Goal: Task Accomplishment & Management: Use online tool/utility

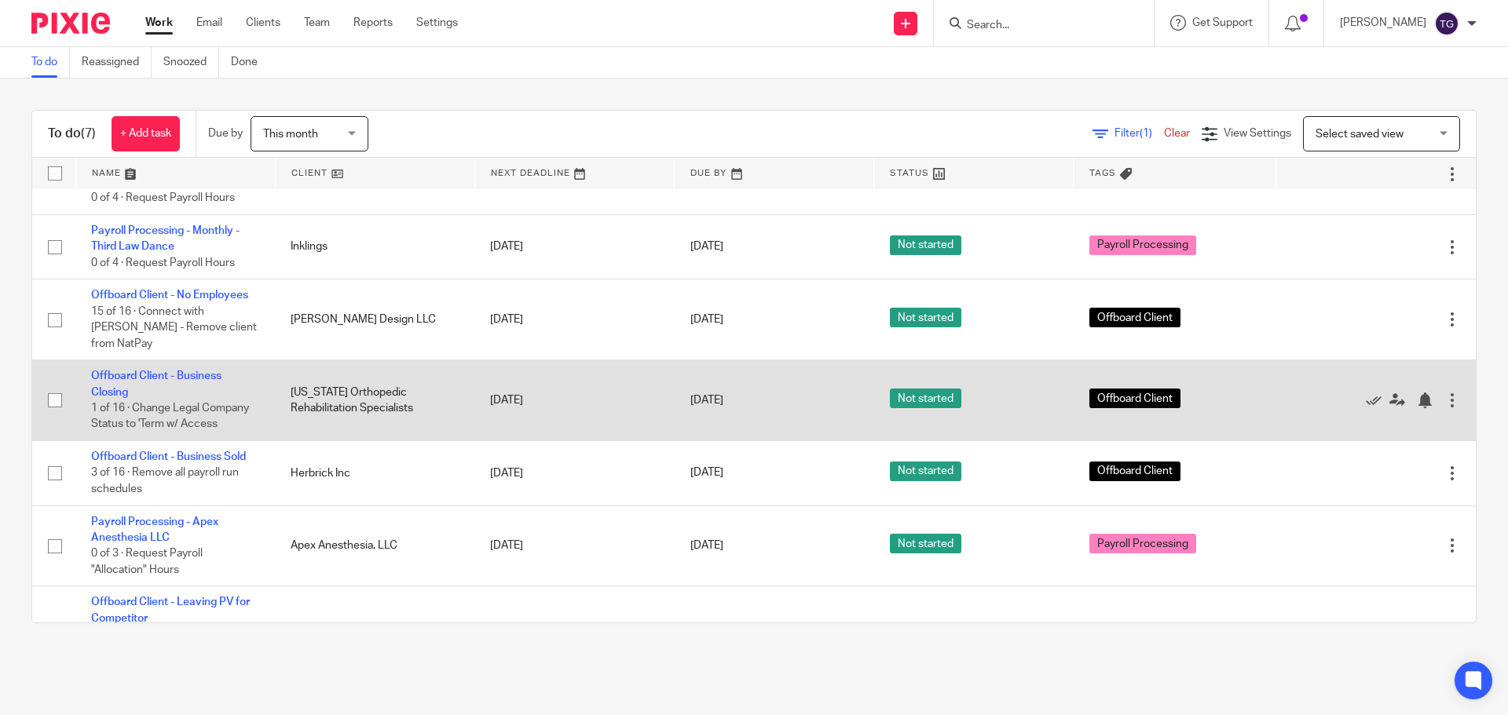
scroll to position [99, 0]
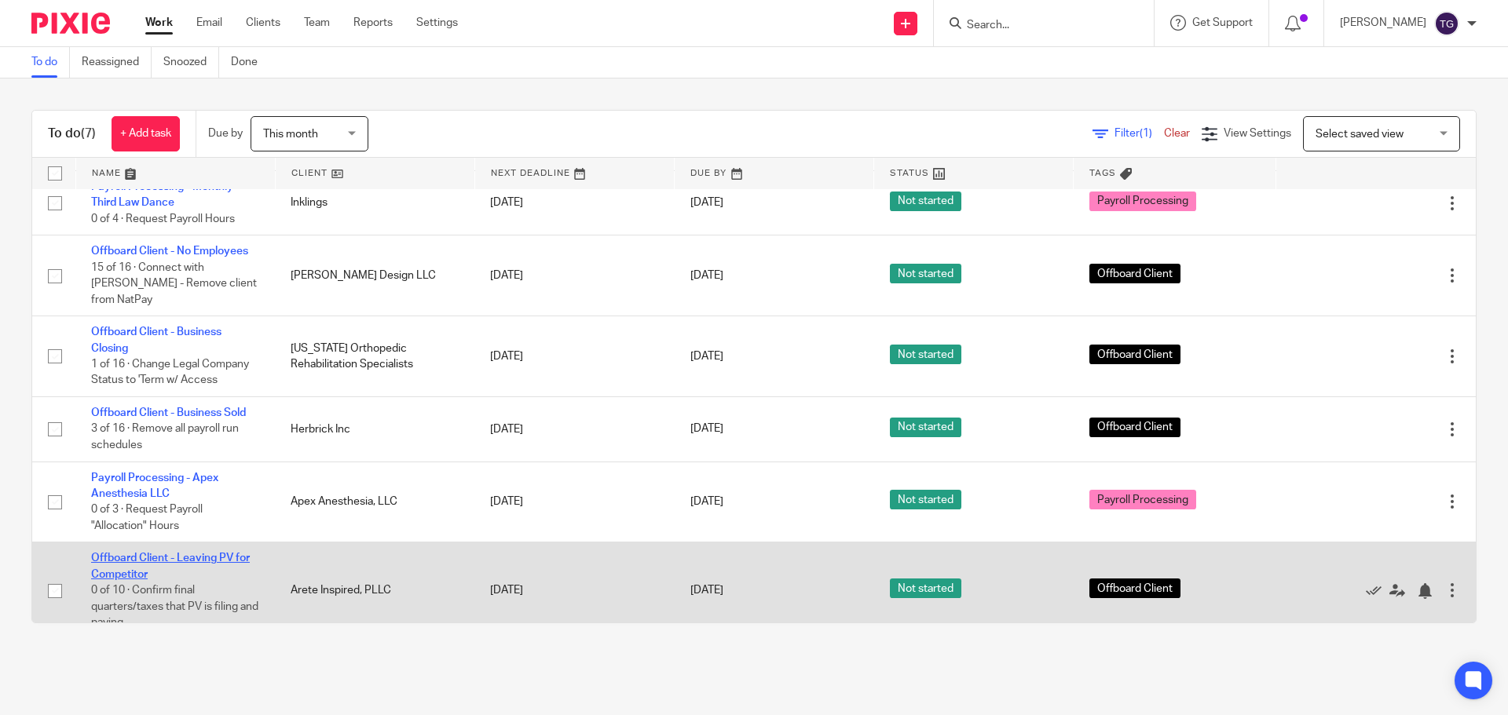
click at [131, 553] on link "Offboard Client - Leaving PV for Competitor" at bounding box center [170, 566] width 159 height 27
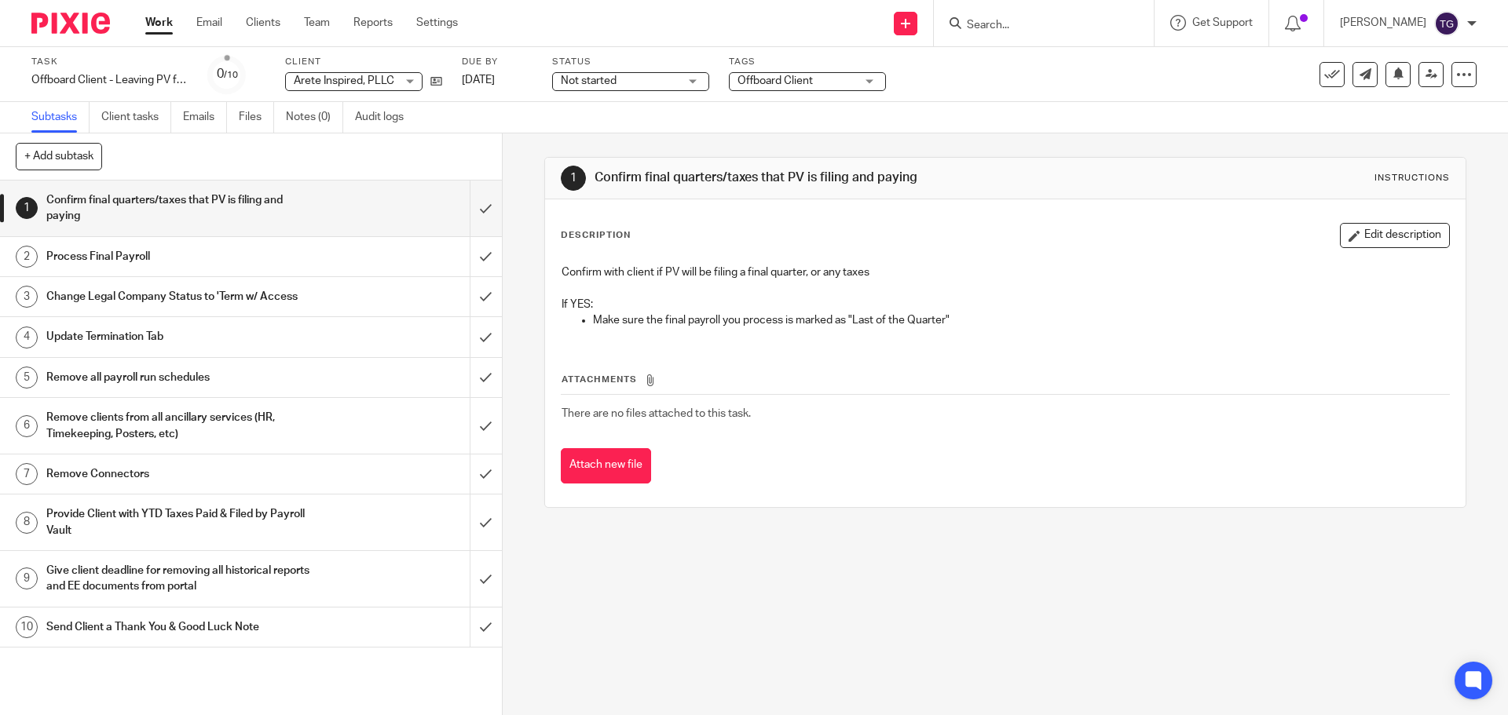
click at [453, 208] on link "1 Confirm final quarters/taxes that PV is filing and paying" at bounding box center [235, 209] width 470 height 56
click at [477, 210] on input "submit" at bounding box center [251, 209] width 502 height 56
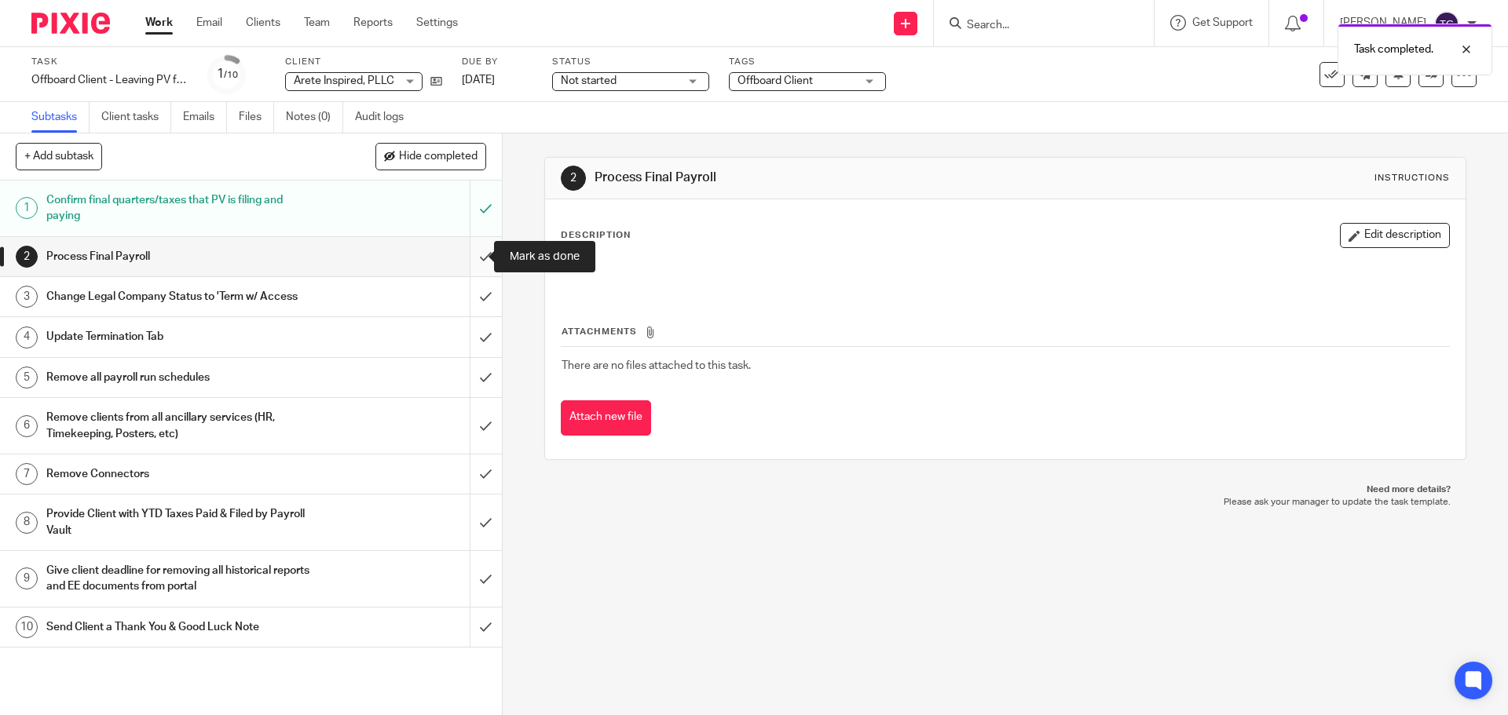
click at [474, 262] on input "submit" at bounding box center [251, 256] width 502 height 39
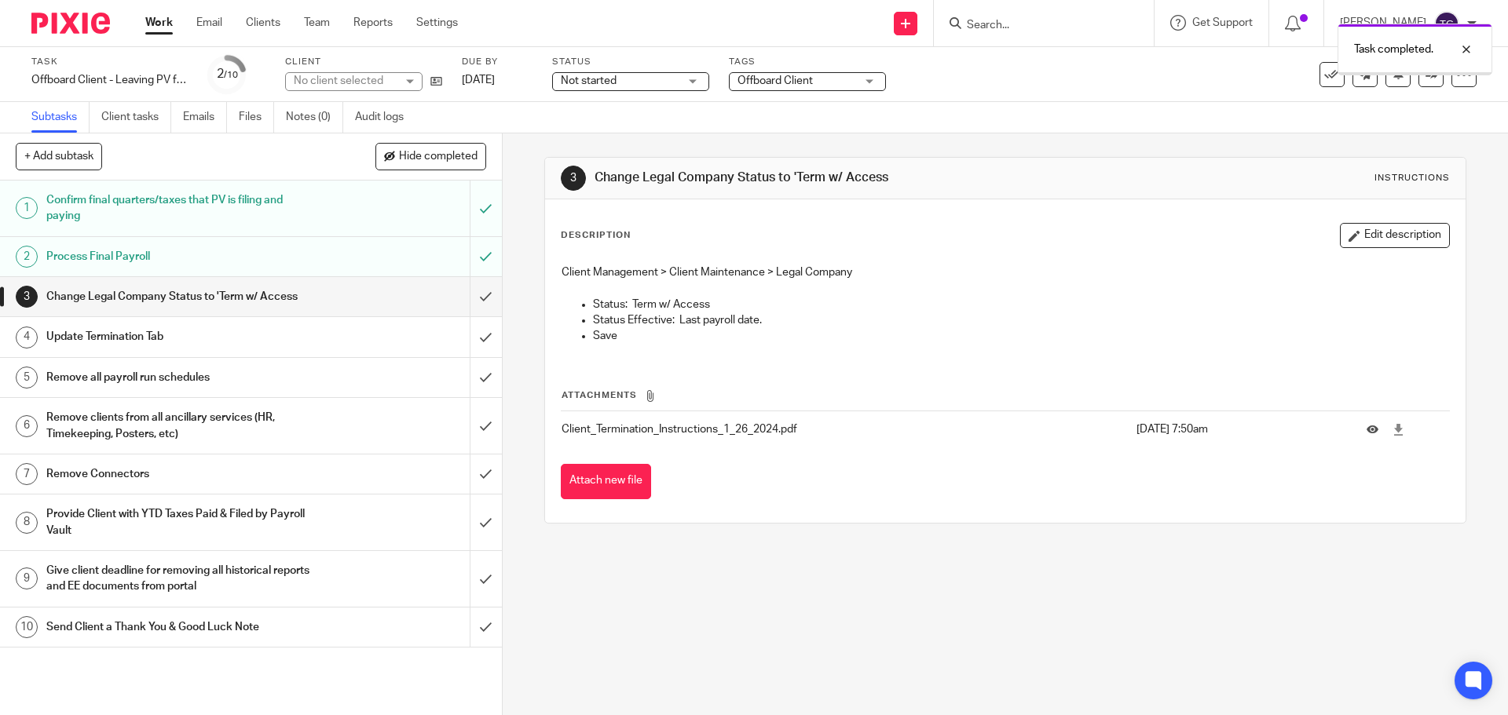
click at [332, 300] on div "Change Legal Company Status to 'Term w/ Access" at bounding box center [250, 297] width 408 height 24
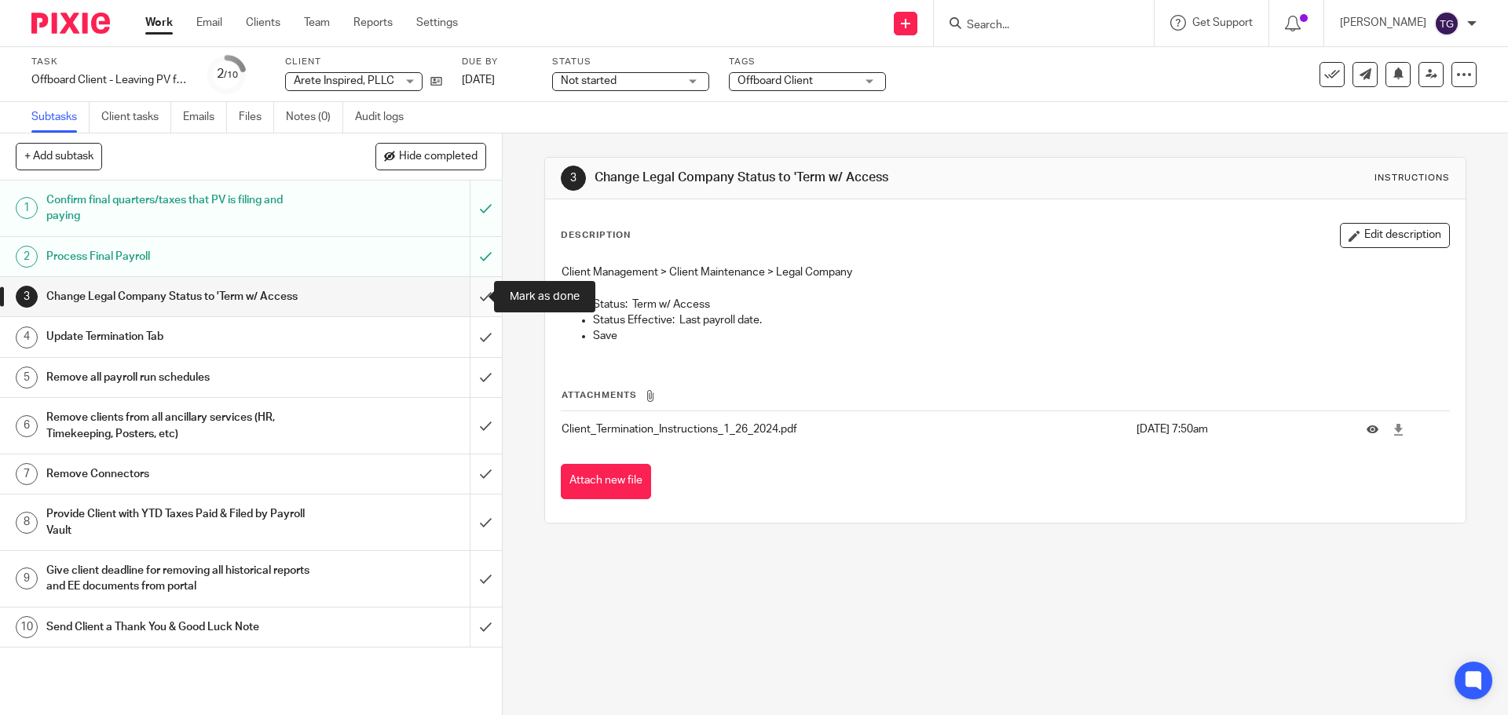
click at [463, 296] on input "submit" at bounding box center [251, 296] width 502 height 39
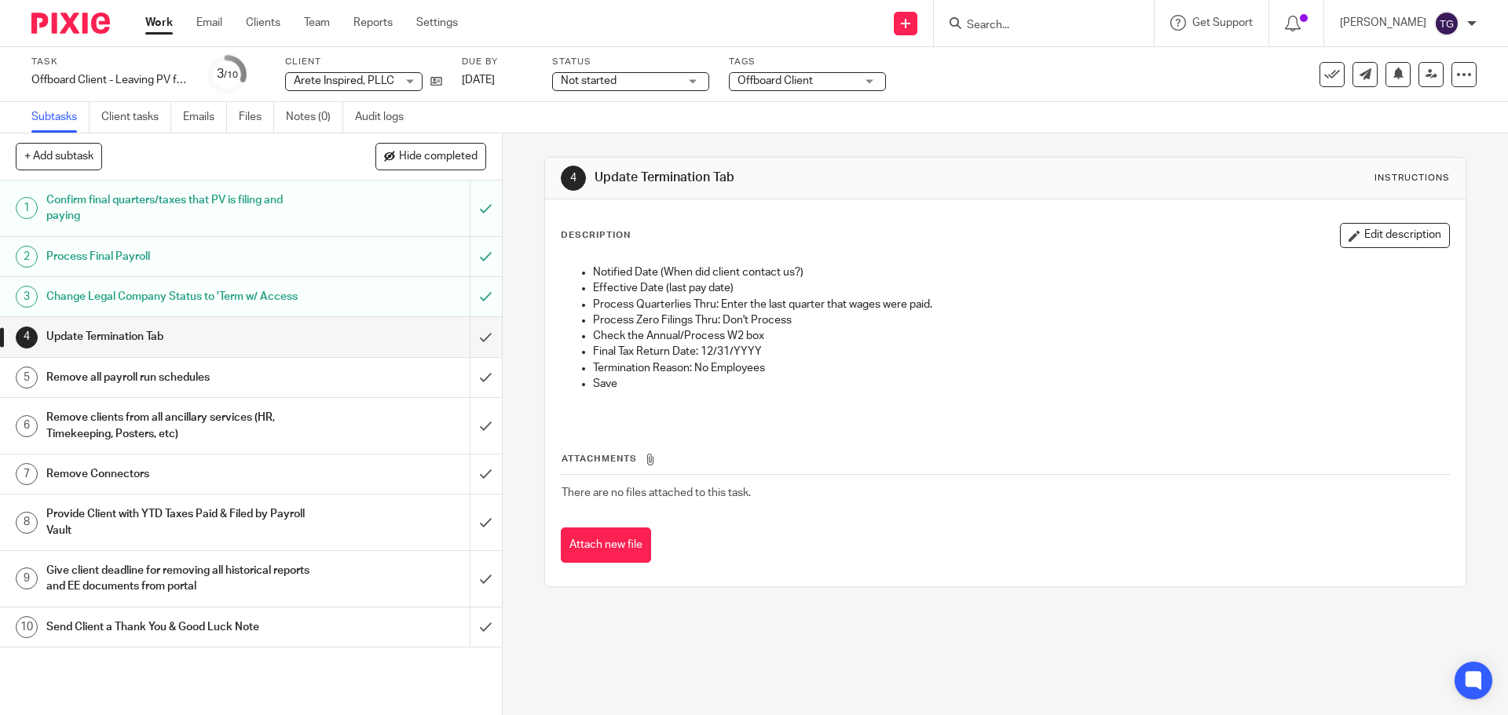
click at [450, 345] on link "4 Update Termination Tab" at bounding box center [235, 336] width 470 height 39
click at [464, 345] on input "submit" at bounding box center [251, 336] width 502 height 39
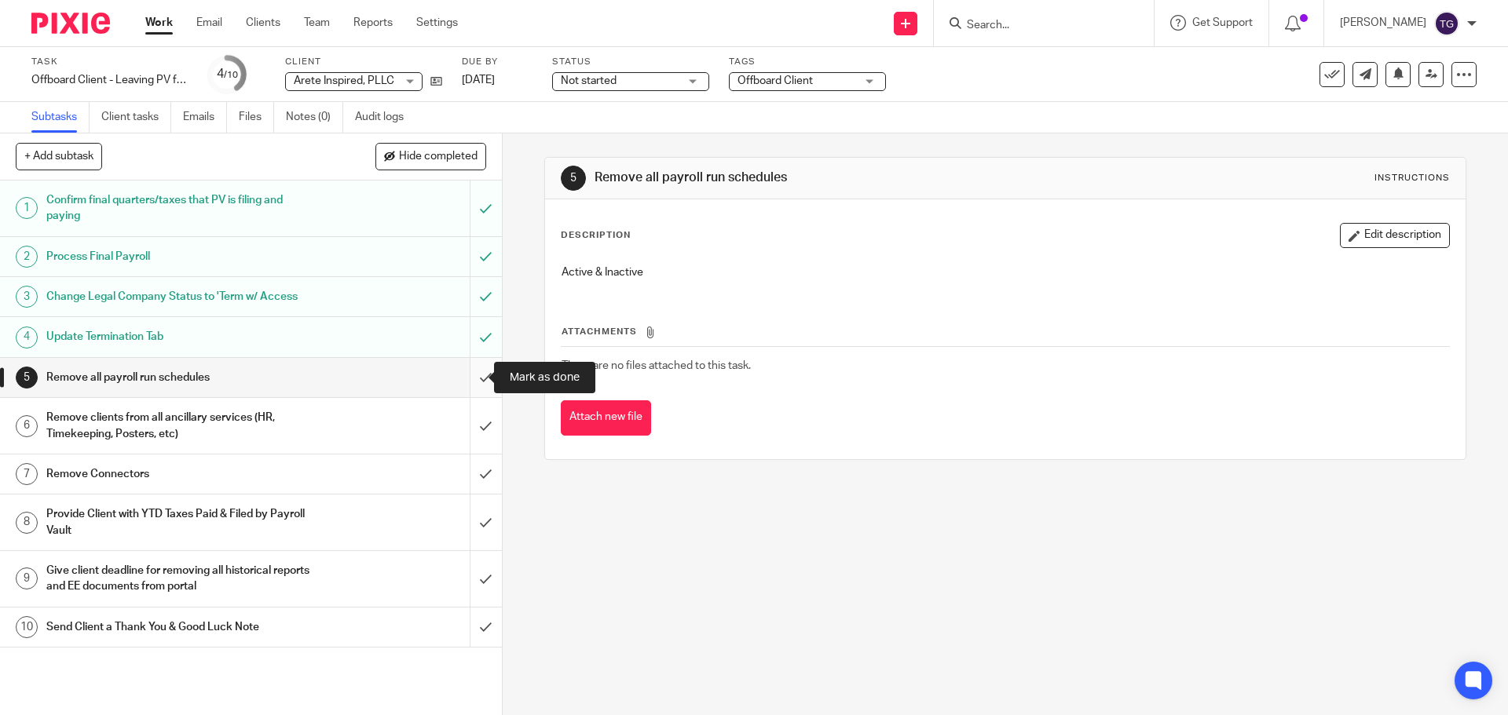
click at [479, 377] on input "submit" at bounding box center [251, 377] width 502 height 39
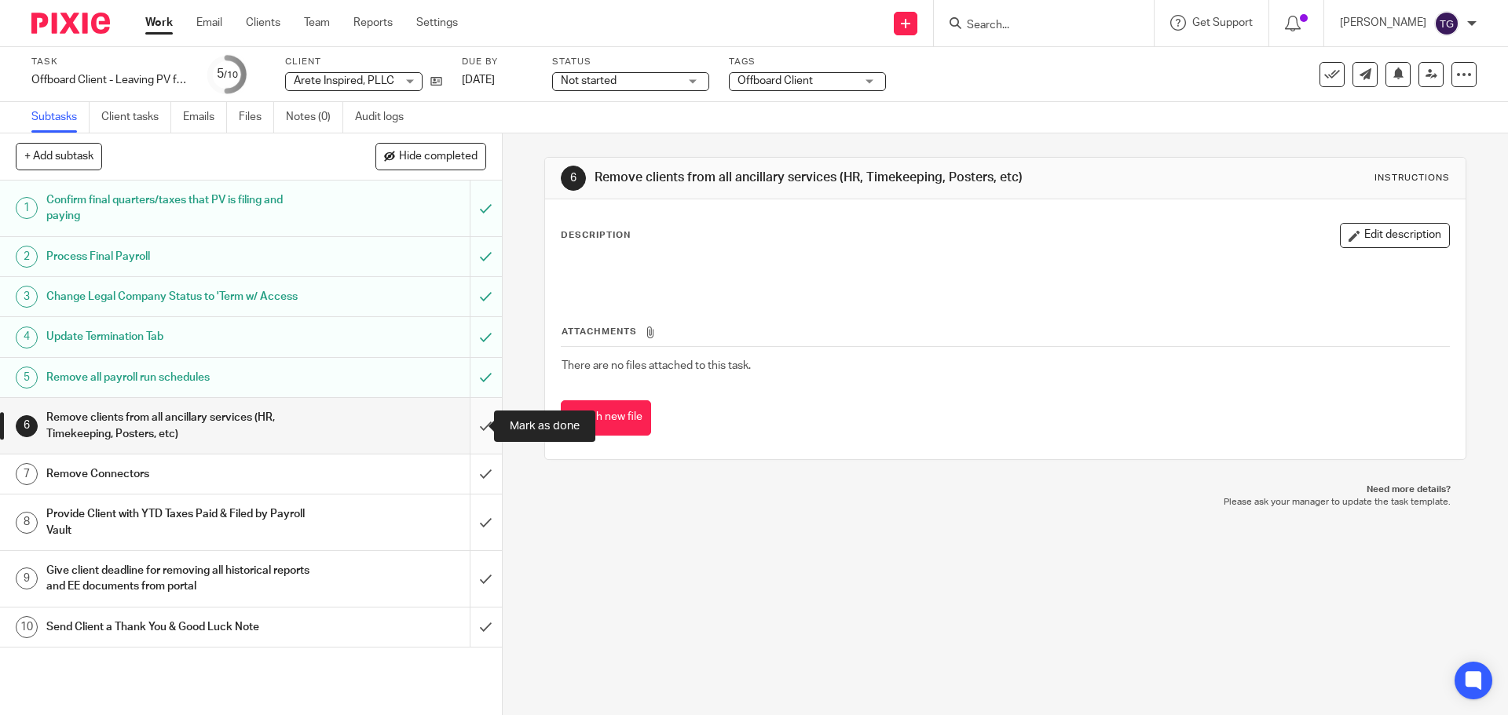
click at [465, 424] on input "submit" at bounding box center [251, 426] width 502 height 56
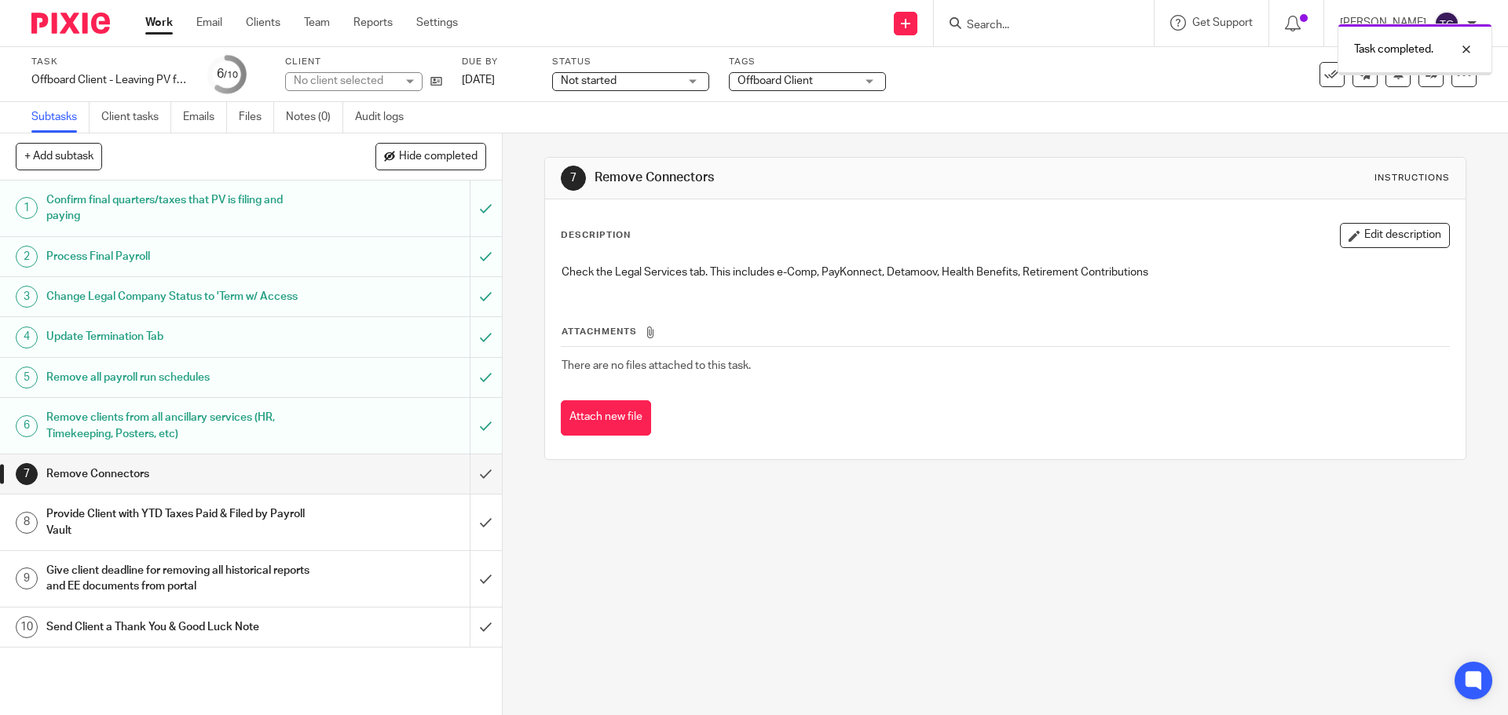
click at [470, 470] on input "submit" at bounding box center [251, 474] width 502 height 39
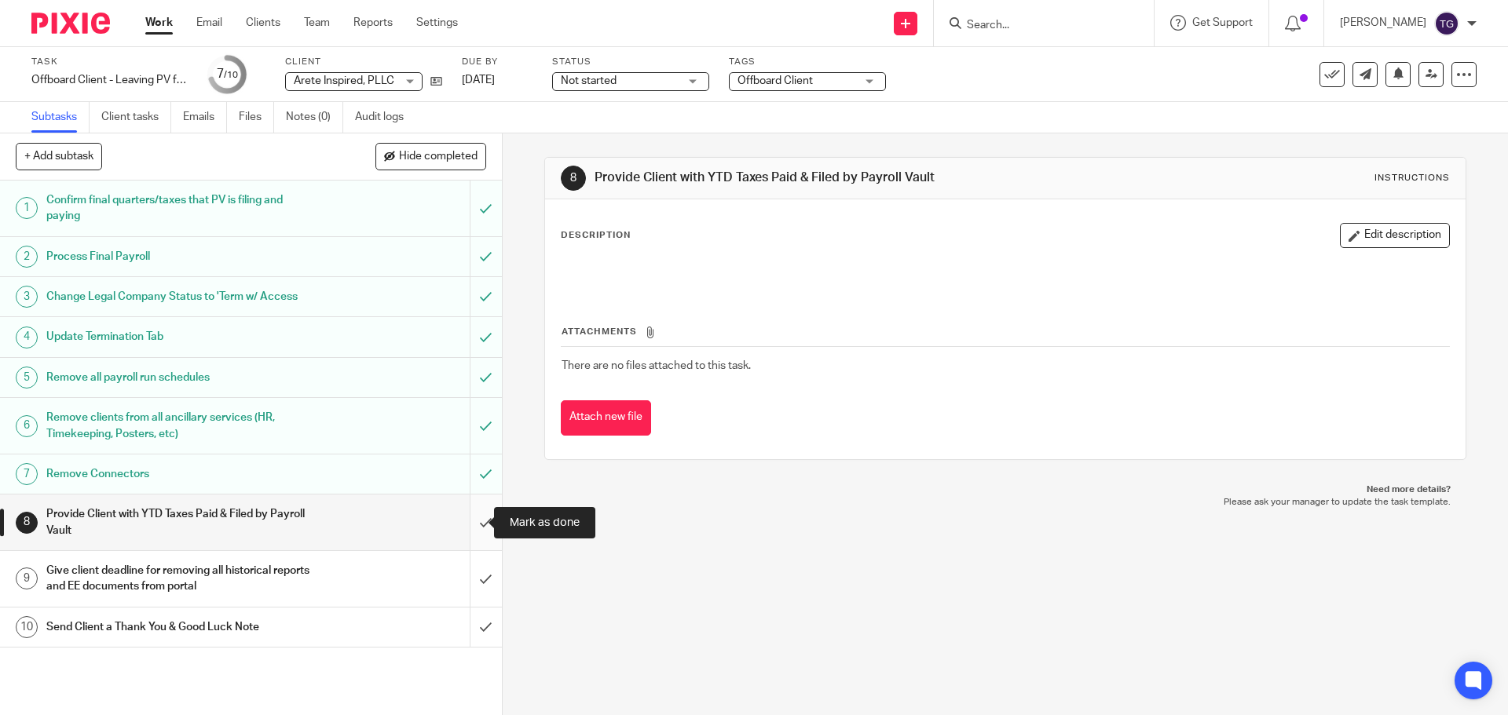
click at [476, 524] on input "submit" at bounding box center [251, 523] width 502 height 56
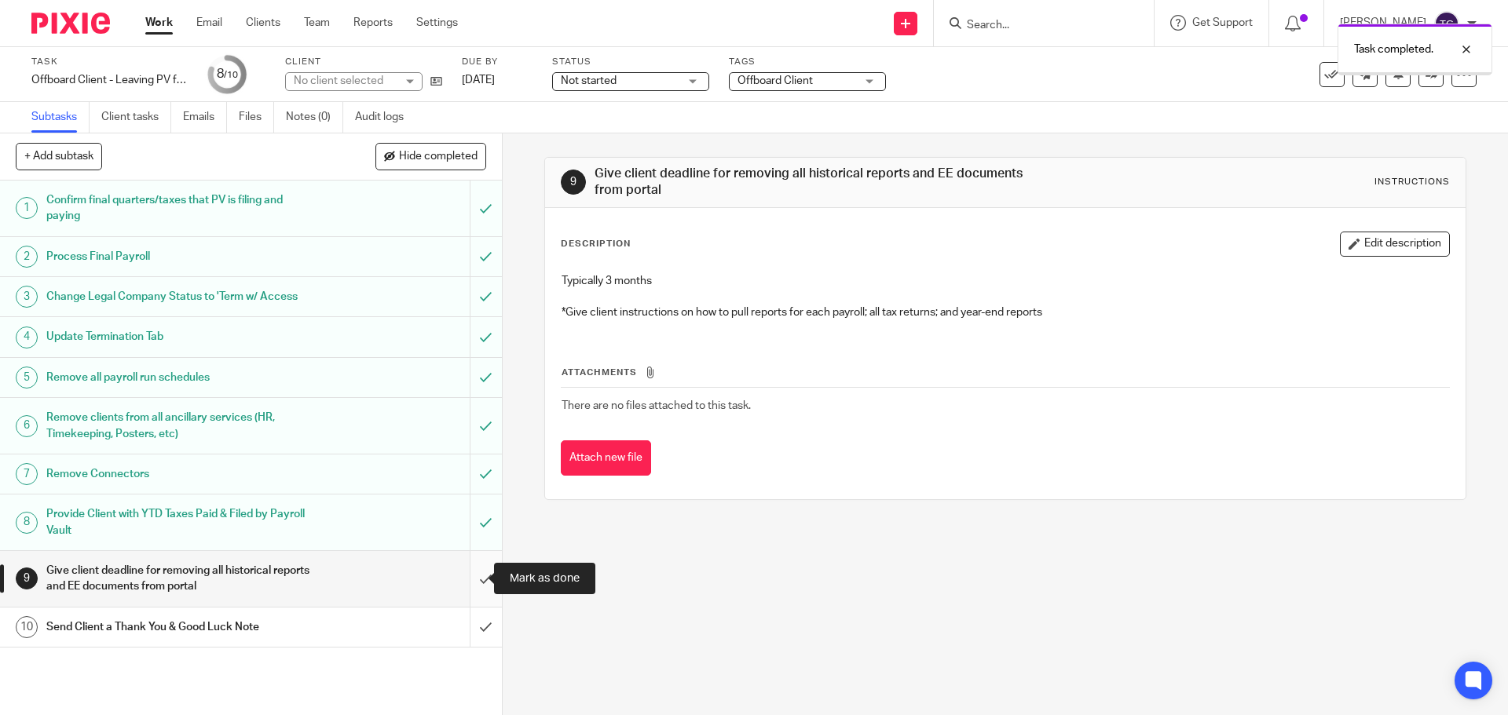
click at [475, 580] on input "submit" at bounding box center [251, 579] width 502 height 56
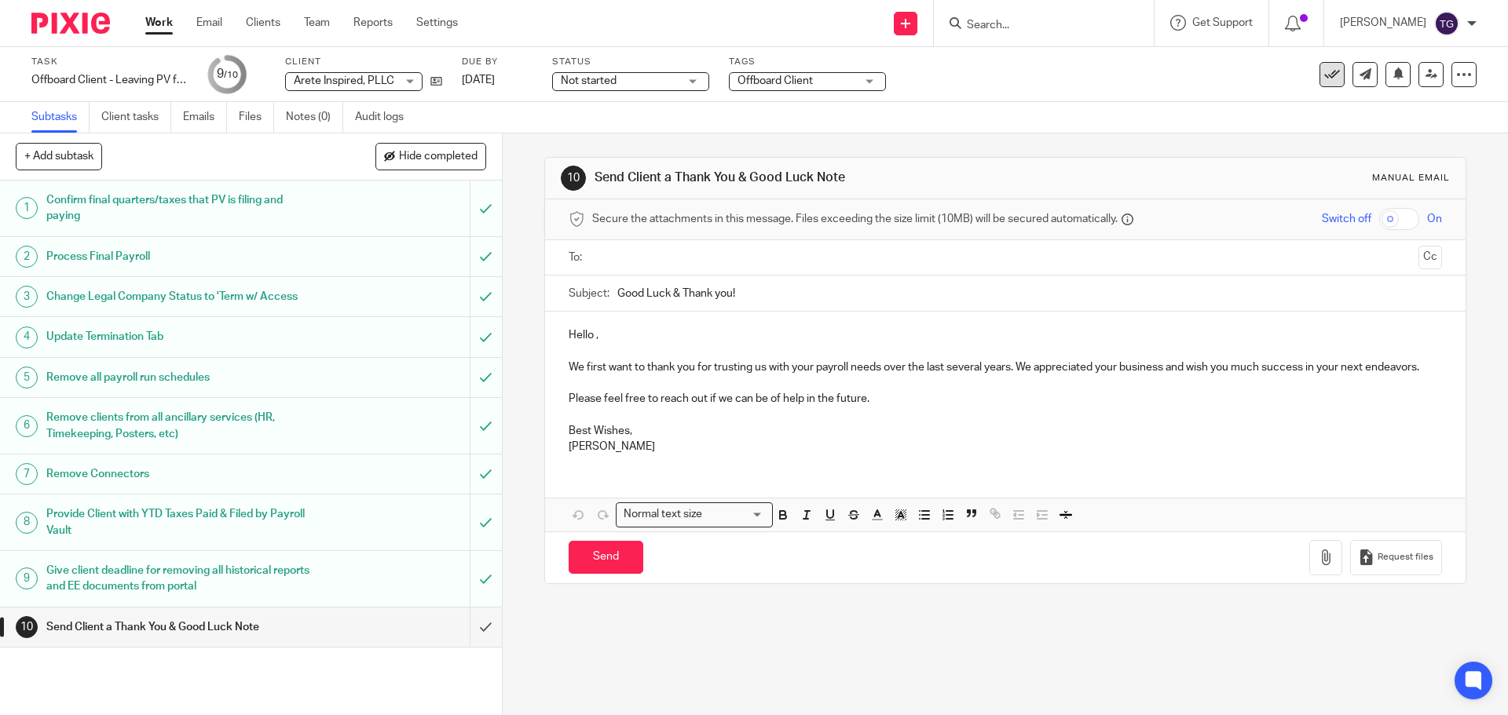
click at [1324, 78] on icon at bounding box center [1332, 75] width 16 height 16
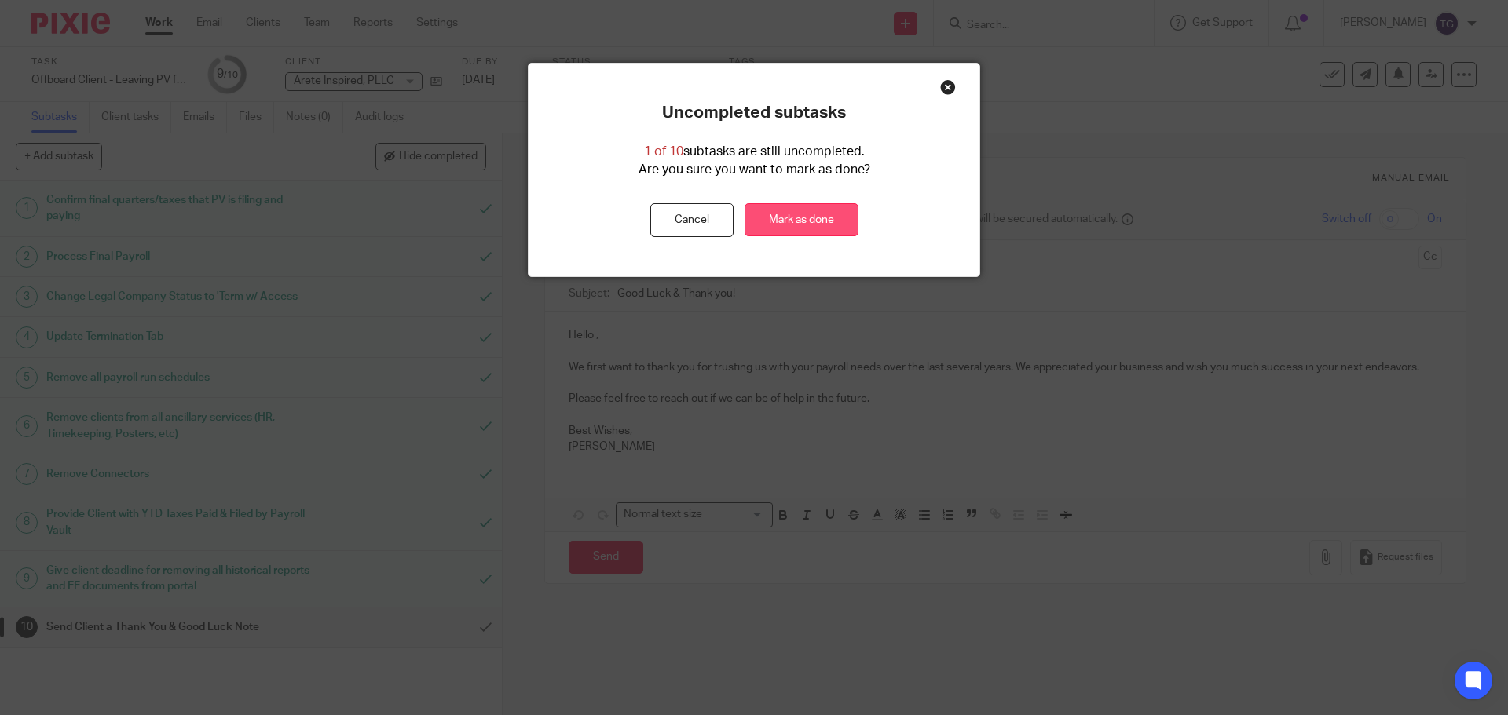
click at [777, 225] on link "Mark as done" at bounding box center [801, 220] width 114 height 34
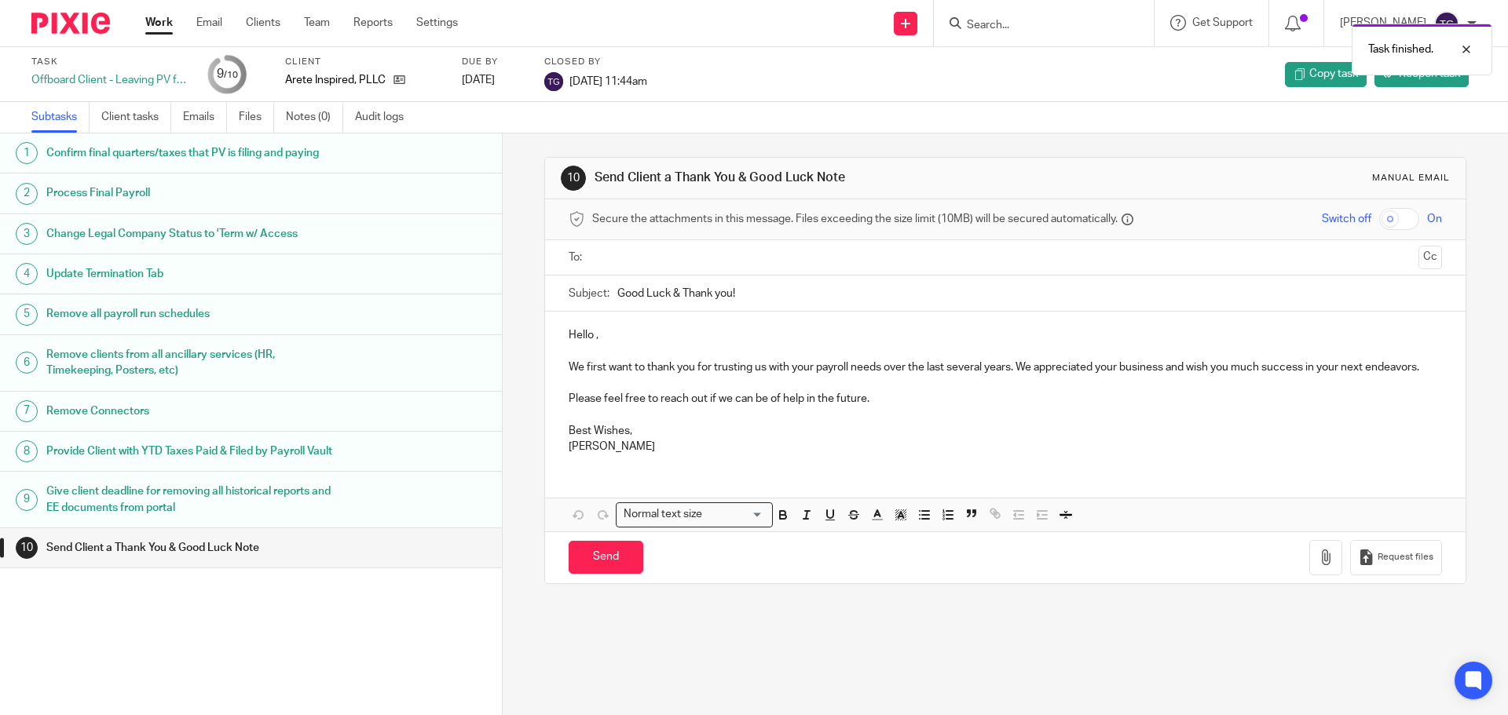
click at [57, 24] on img at bounding box center [70, 23] width 79 height 21
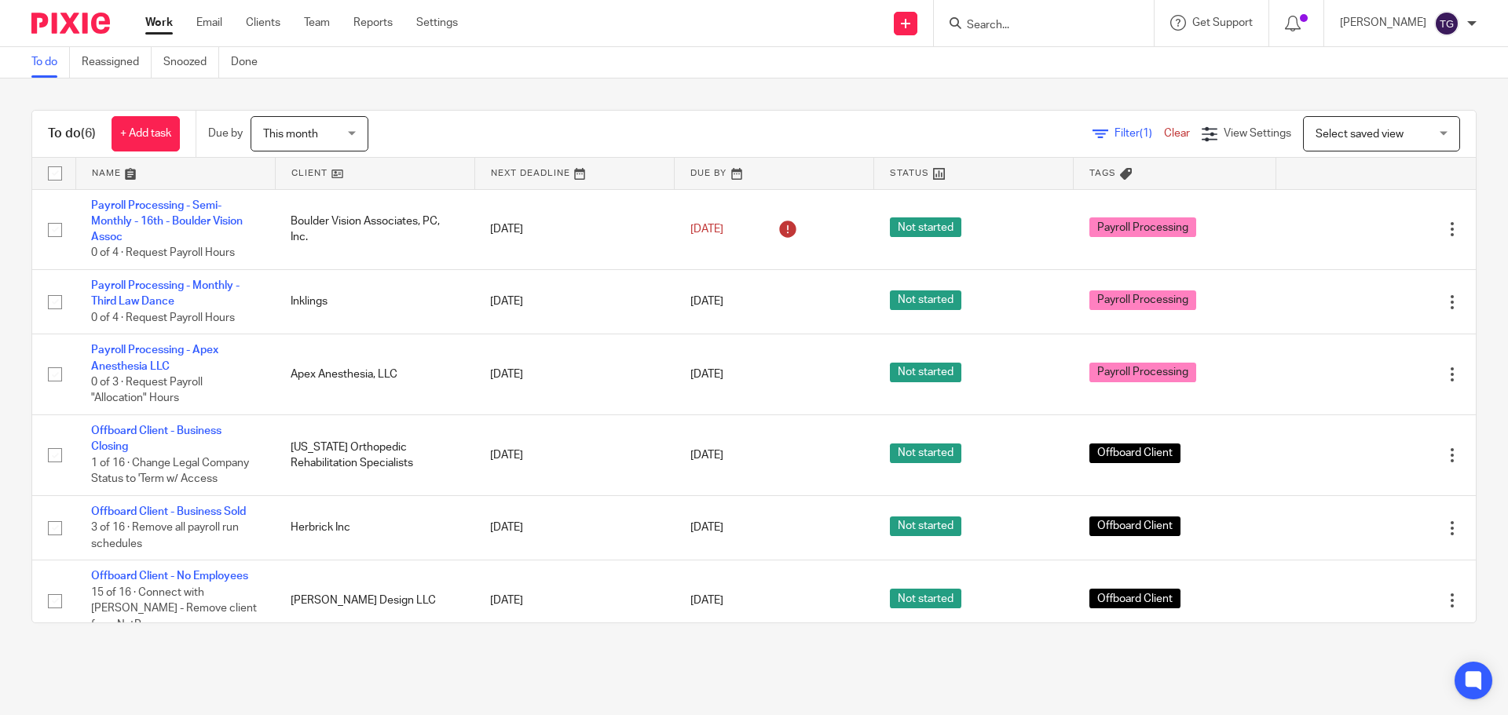
scroll to position [2, 0]
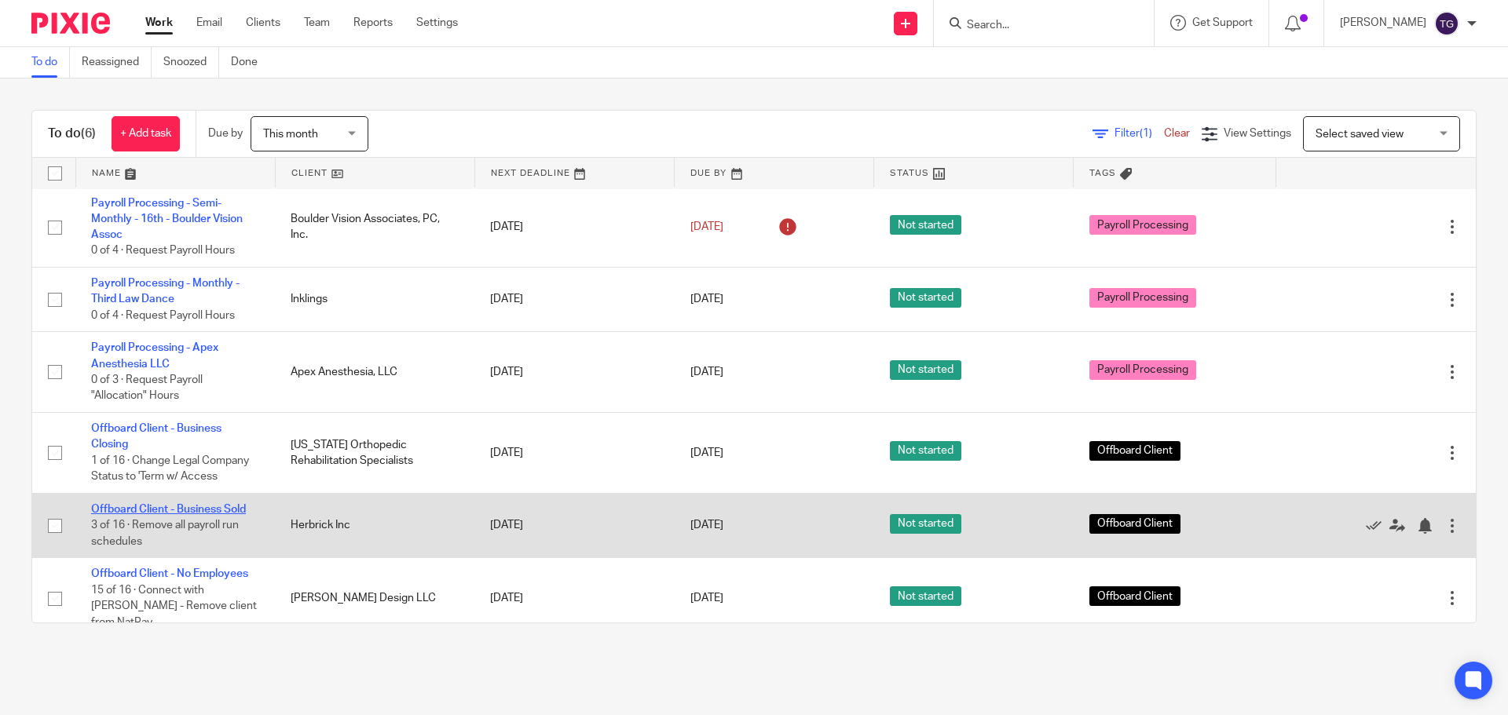
click at [231, 510] on link "Offboard Client - Business Sold" at bounding box center [168, 509] width 155 height 11
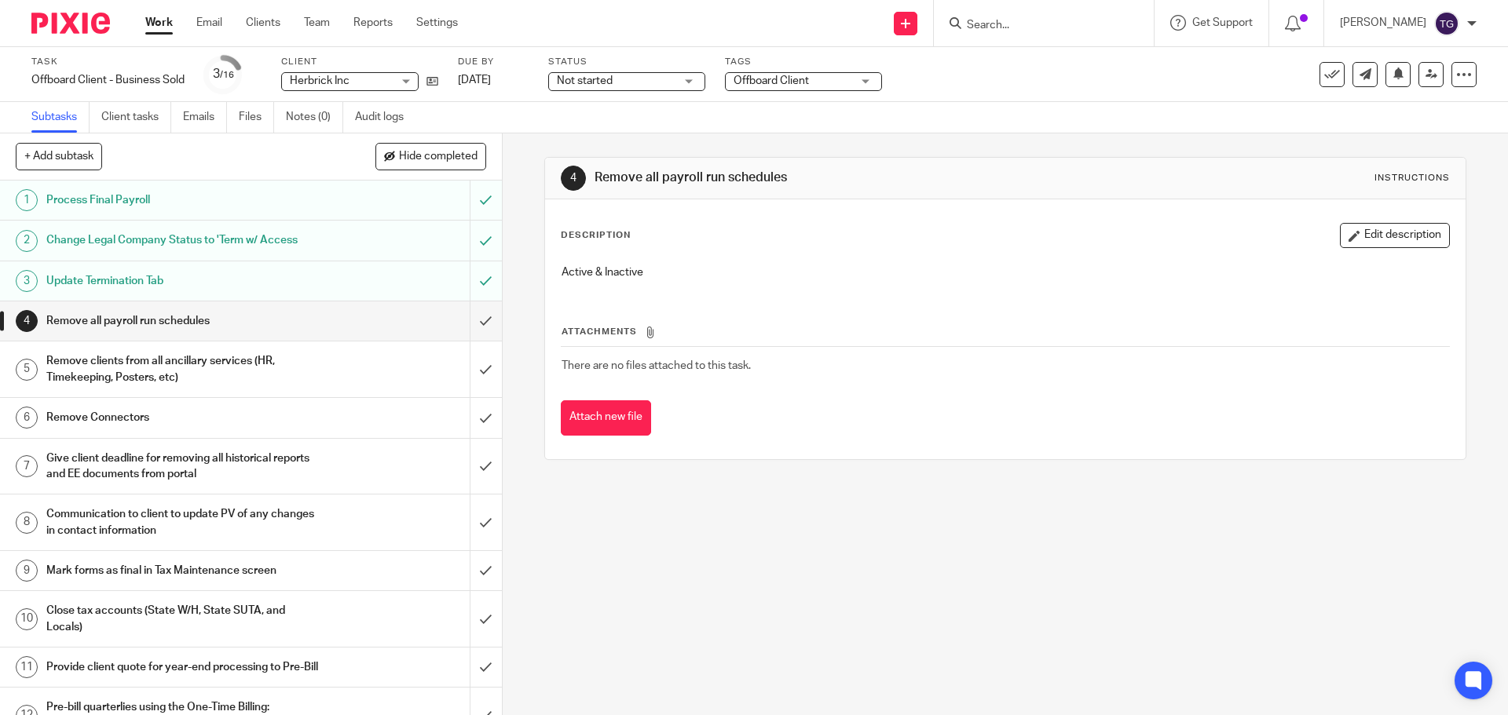
click at [288, 284] on h1 "Update Termination Tab" at bounding box center [182, 281] width 272 height 24
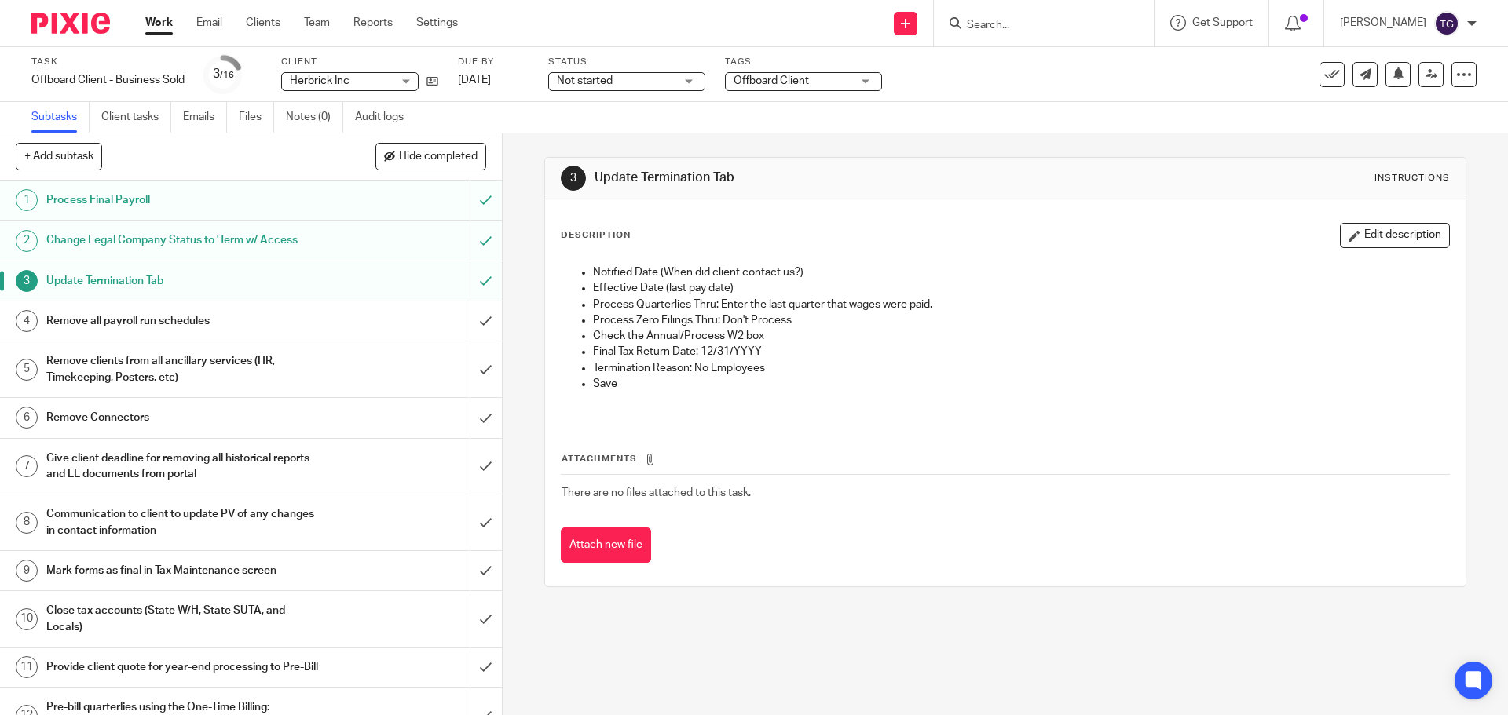
click at [327, 325] on div "Remove all payroll run schedules" at bounding box center [250, 321] width 408 height 24
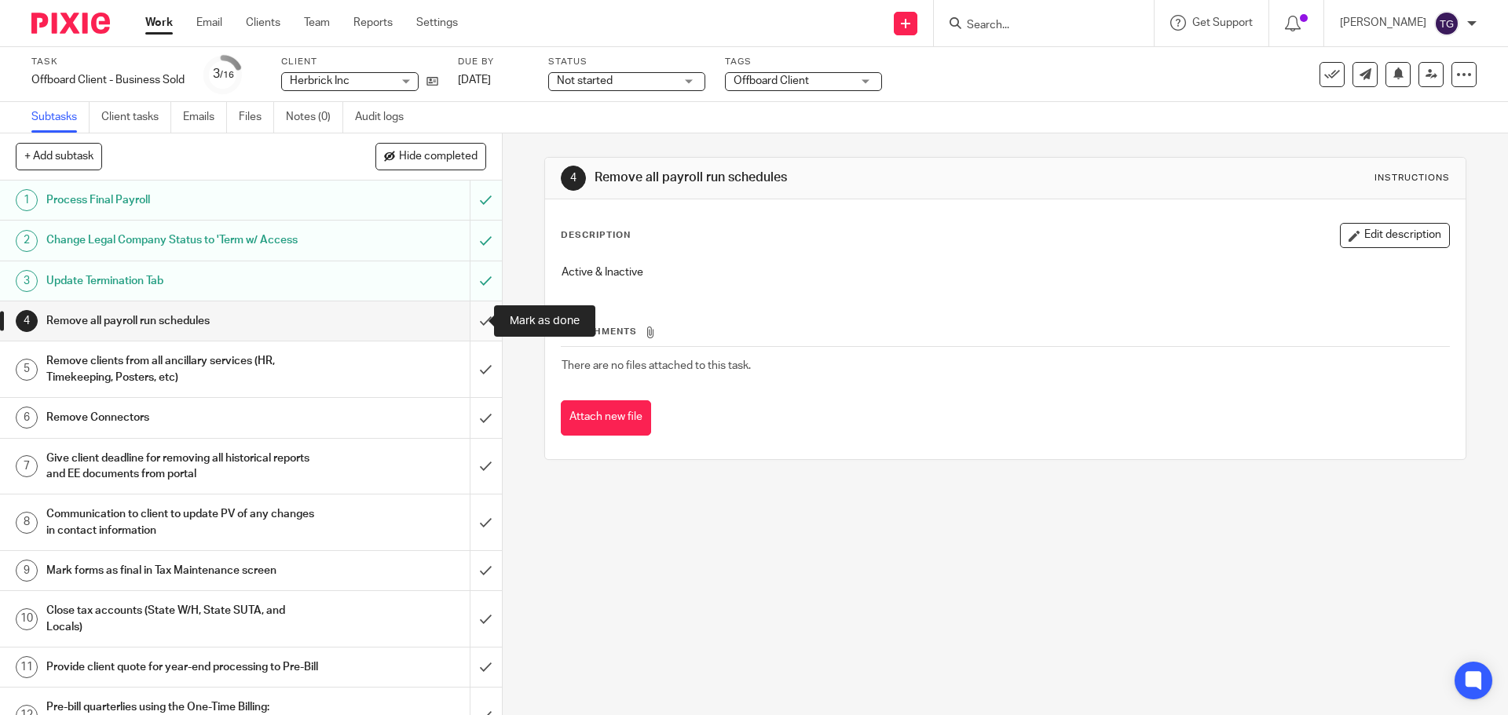
click at [475, 324] on input "submit" at bounding box center [251, 321] width 502 height 39
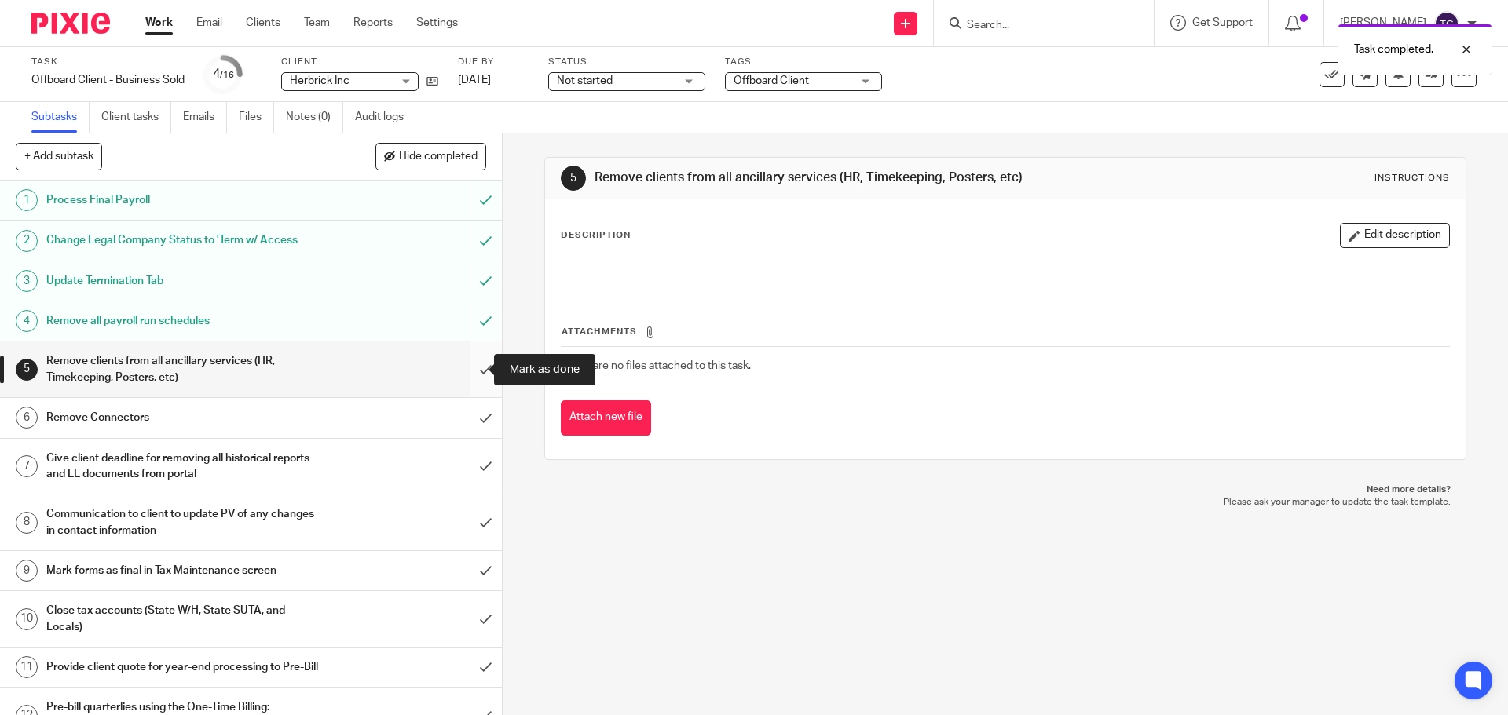
click at [471, 375] on input "submit" at bounding box center [251, 370] width 502 height 56
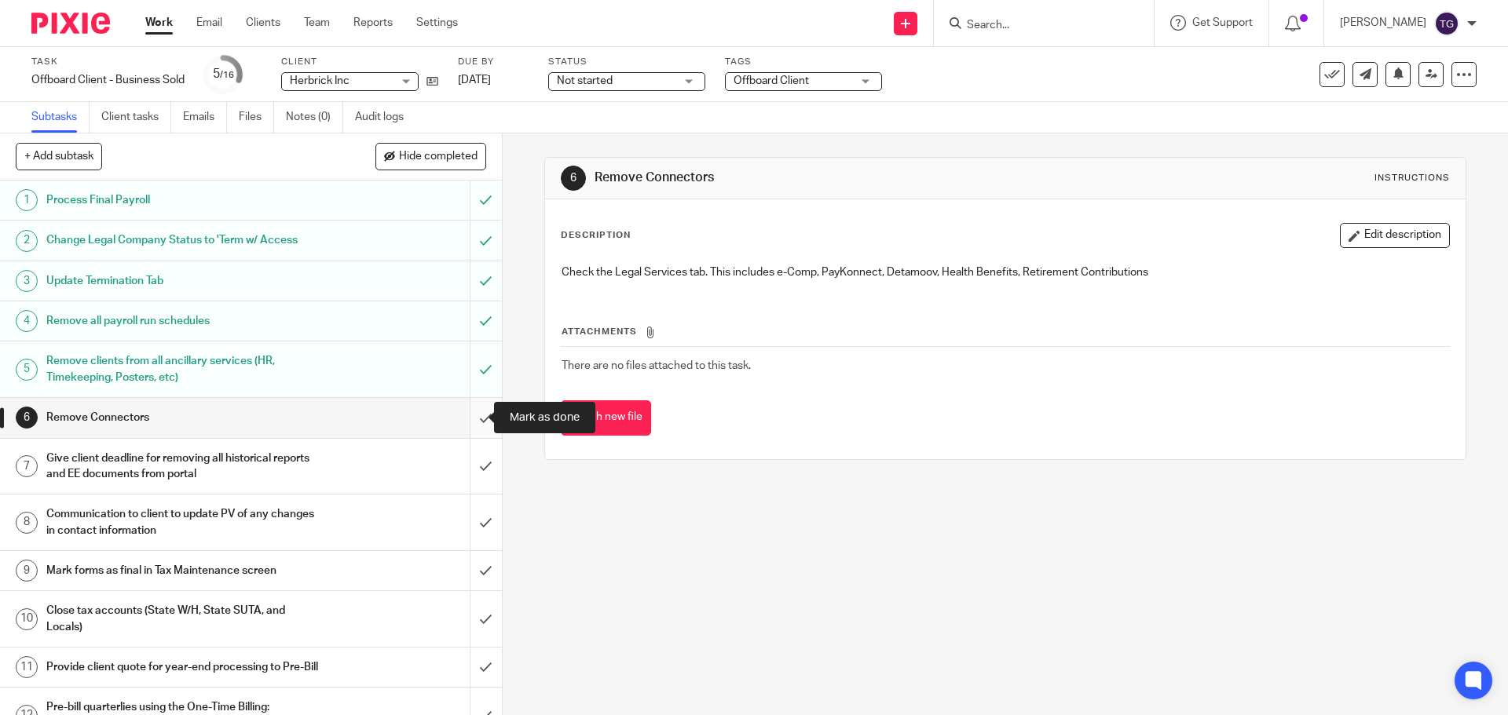
click at [463, 420] on input "submit" at bounding box center [251, 417] width 502 height 39
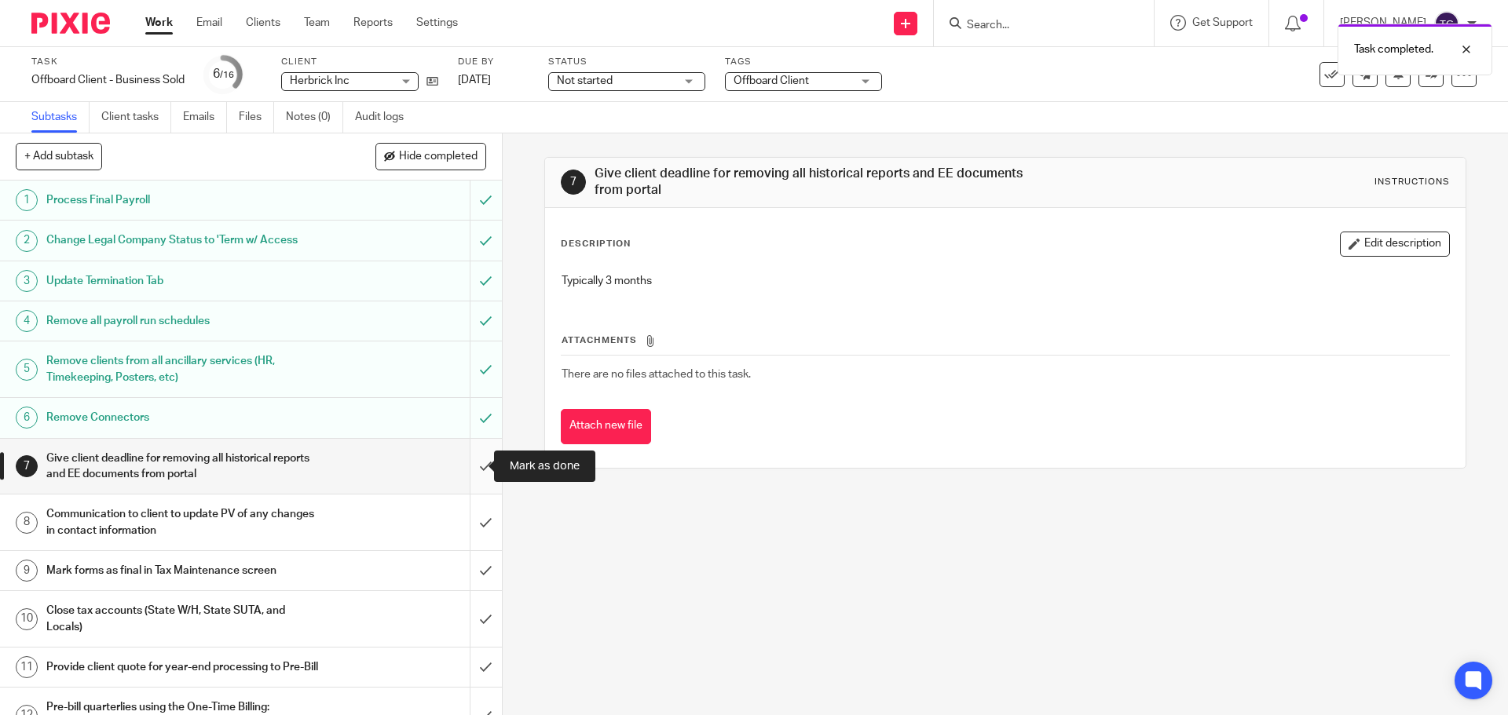
click at [474, 465] on input "submit" at bounding box center [251, 467] width 502 height 56
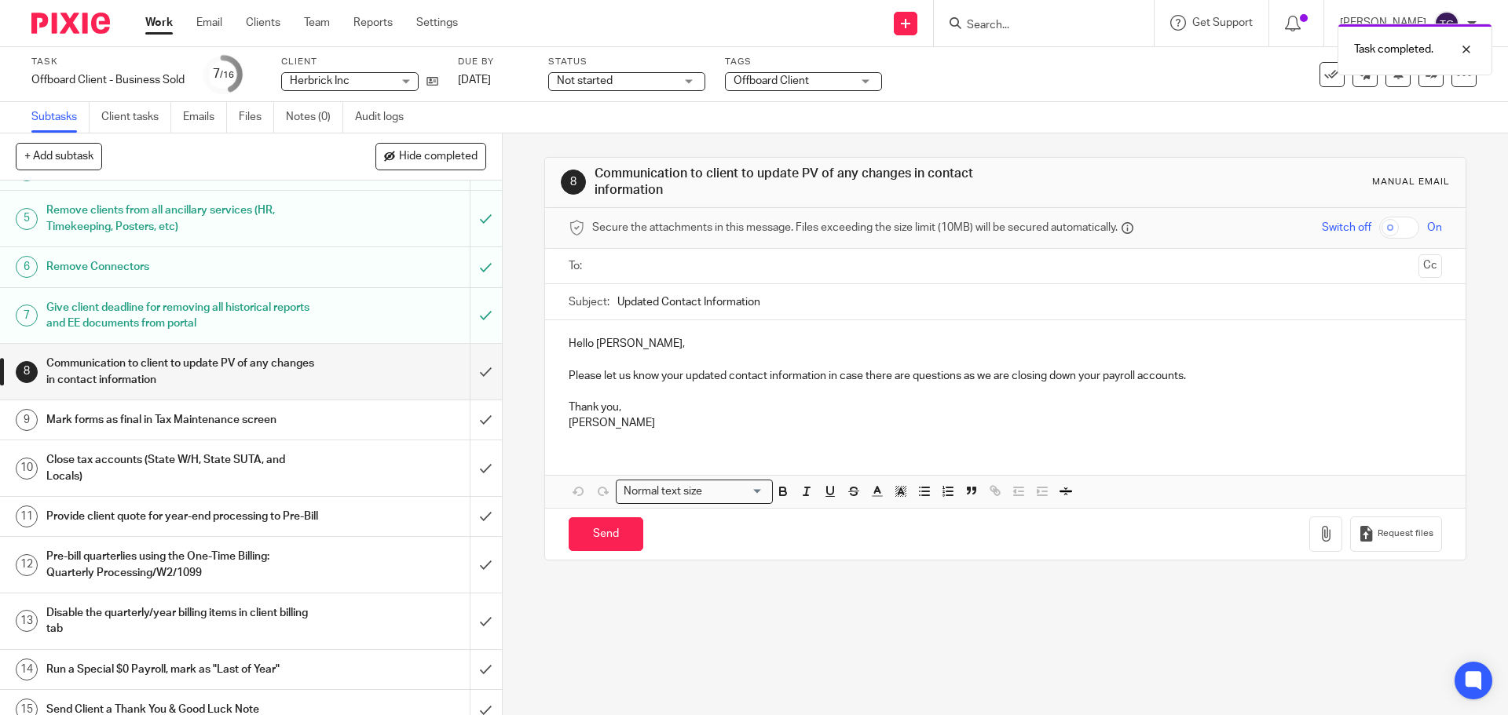
scroll to position [157, 0]
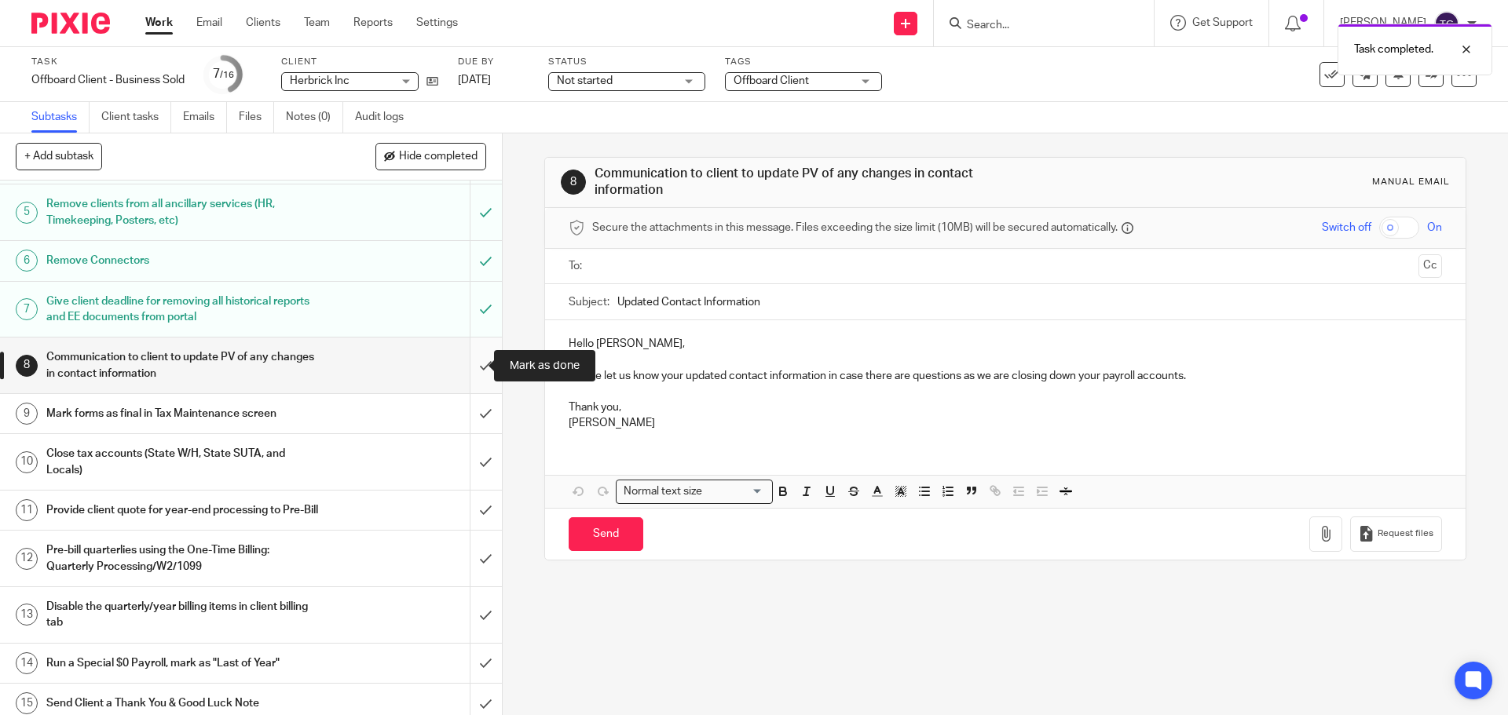
click at [468, 369] on input "submit" at bounding box center [251, 366] width 502 height 56
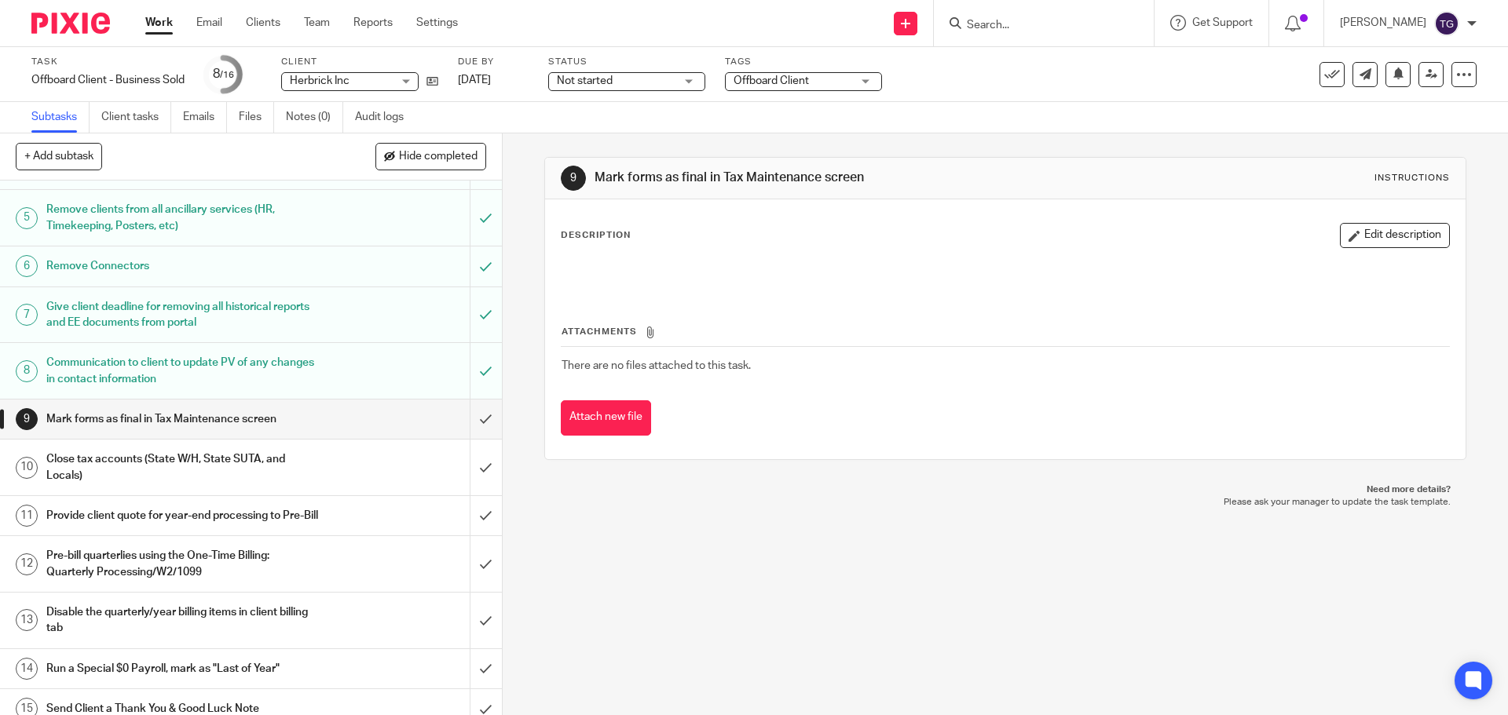
scroll to position [222, 0]
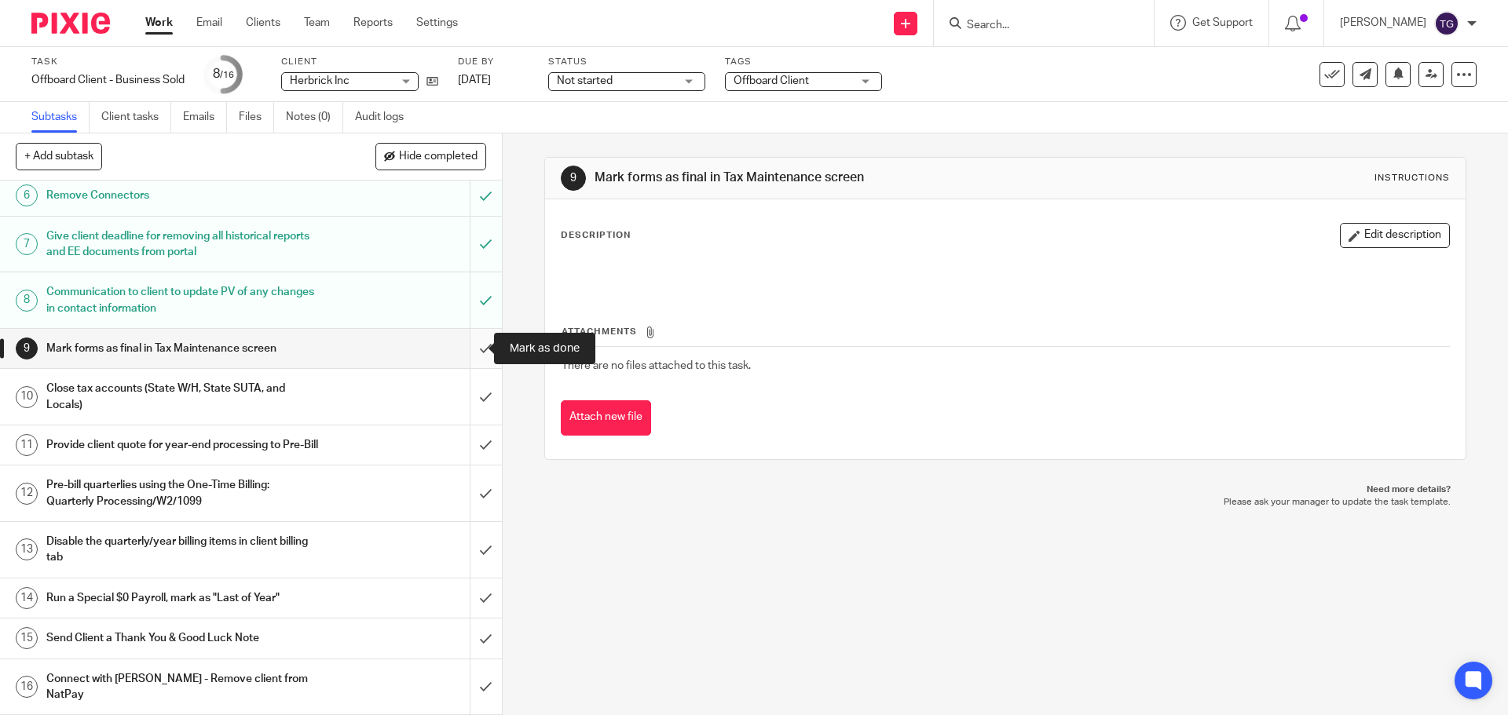
click at [467, 346] on input "submit" at bounding box center [251, 348] width 502 height 39
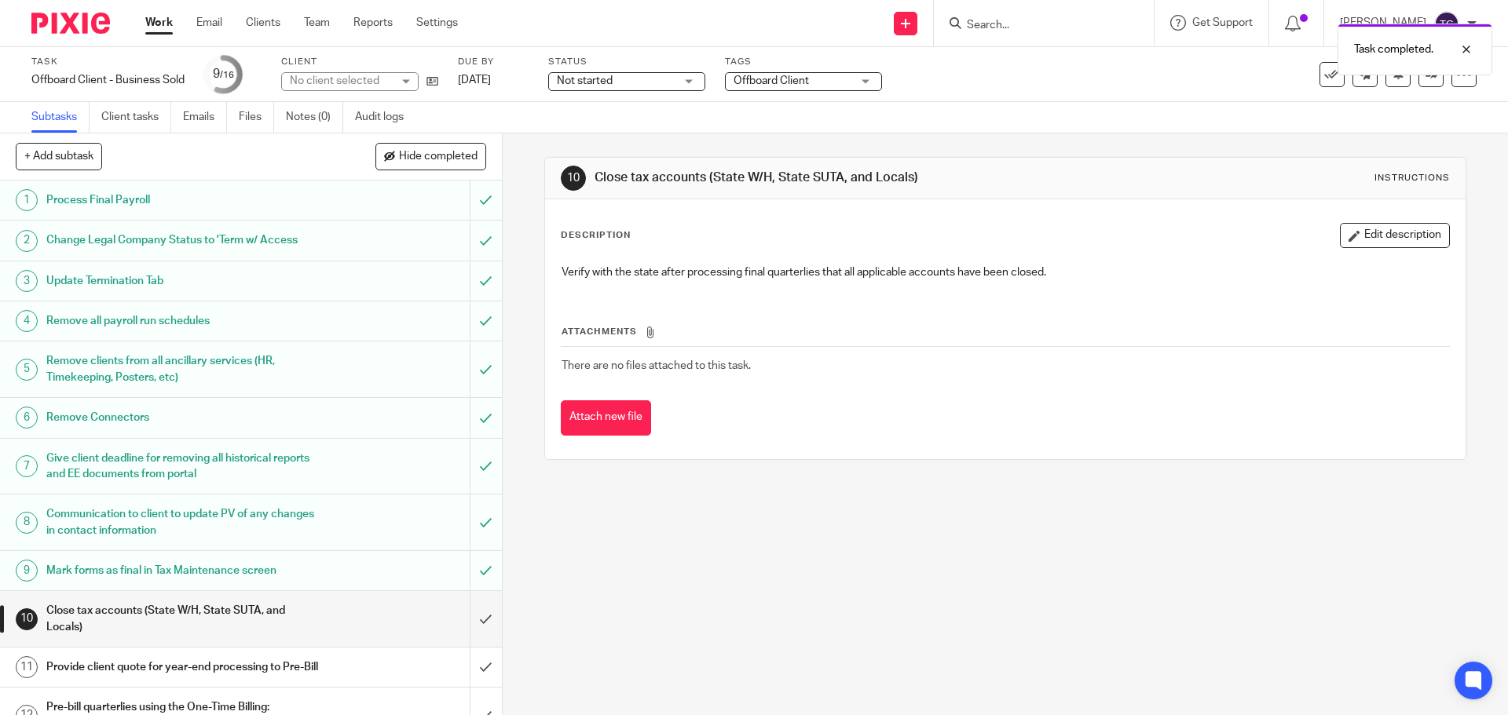
scroll to position [222, 0]
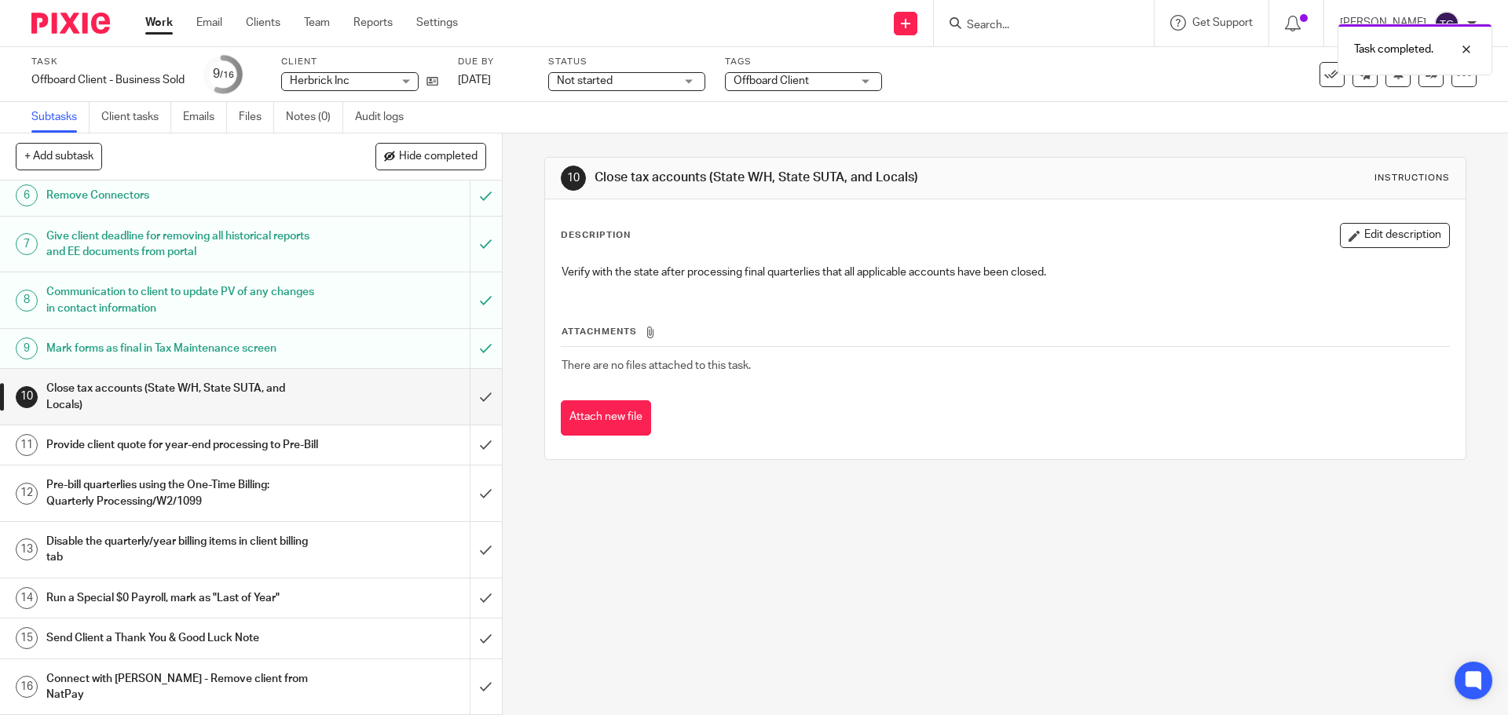
click at [211, 410] on h1 "Close tax accounts (State W/H, State SUTA, and Locals)" at bounding box center [182, 397] width 272 height 40
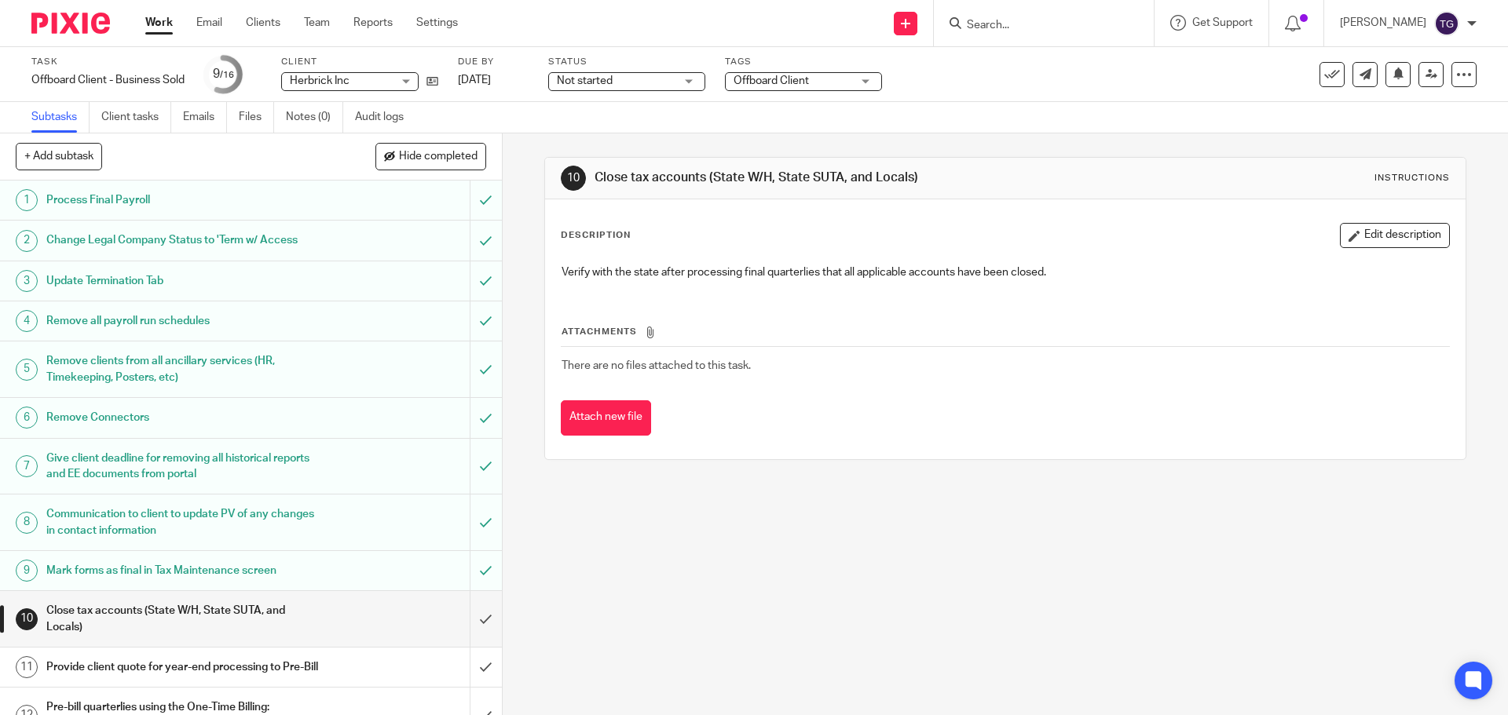
click at [1397, 238] on button "Edit description" at bounding box center [1395, 235] width 110 height 25
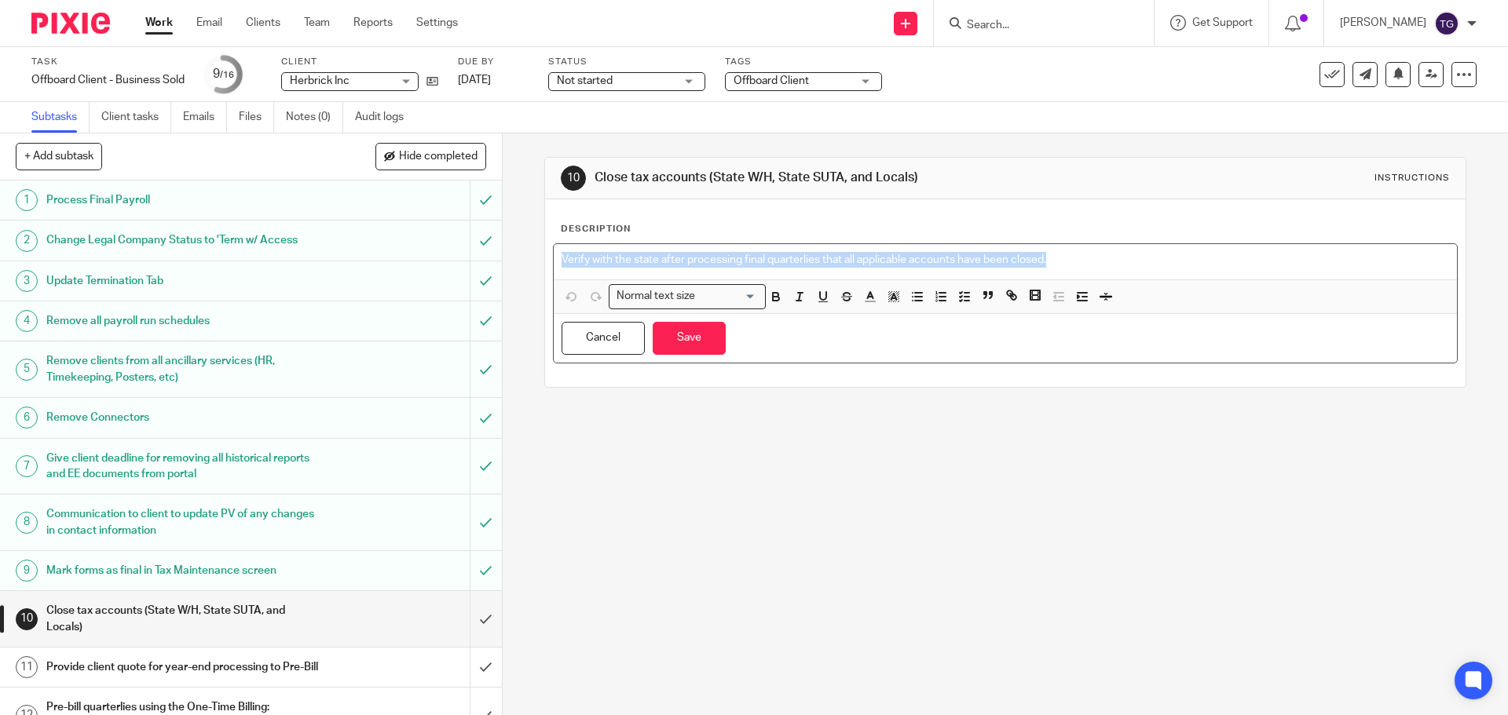
drag, startPoint x: 1085, startPoint y: 265, endPoint x: 328, endPoint y: 192, distance: 760.5
click at [377, 195] on div "+ Add subtask Hide completed Cancel + Add 1 Process Final Payroll 2 Change Lega…" at bounding box center [754, 425] width 1508 height 582
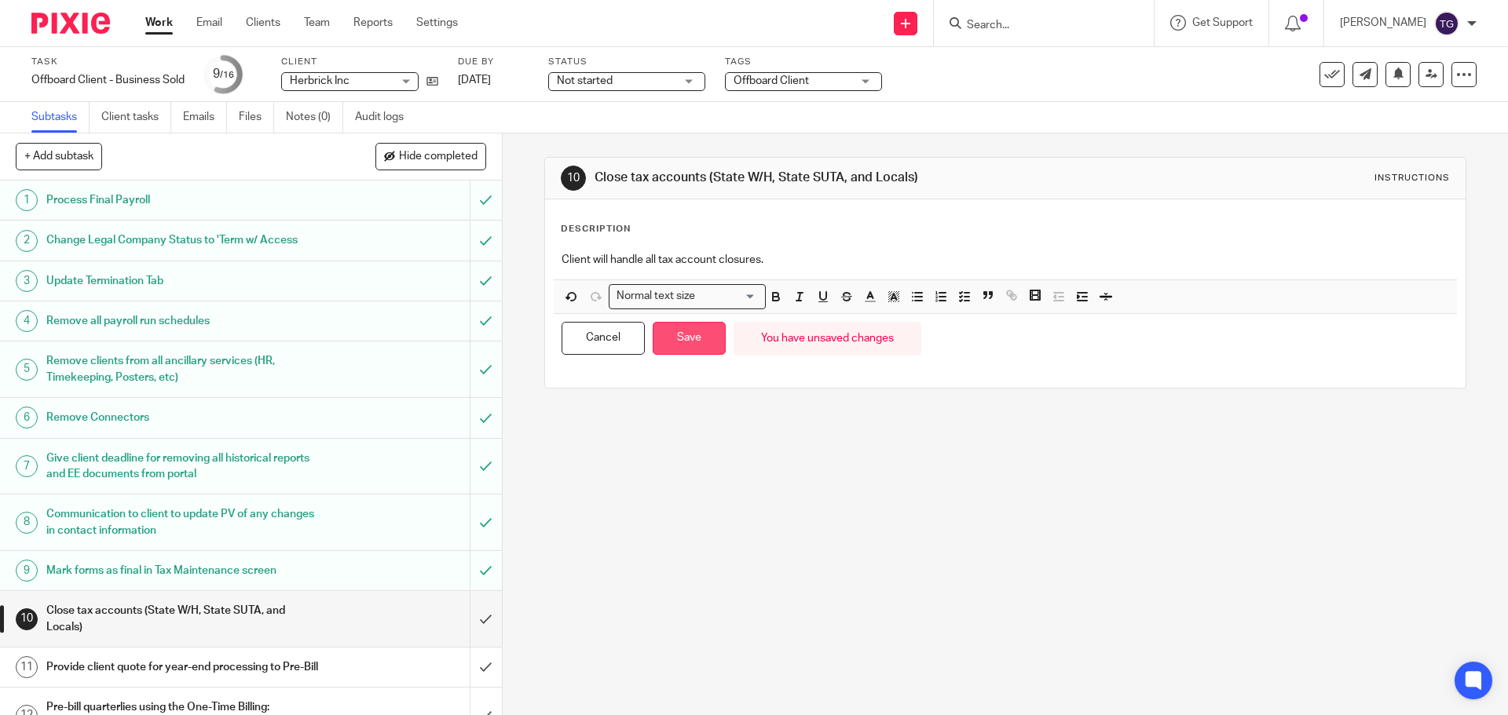
click at [682, 350] on button "Save" at bounding box center [689, 339] width 73 height 34
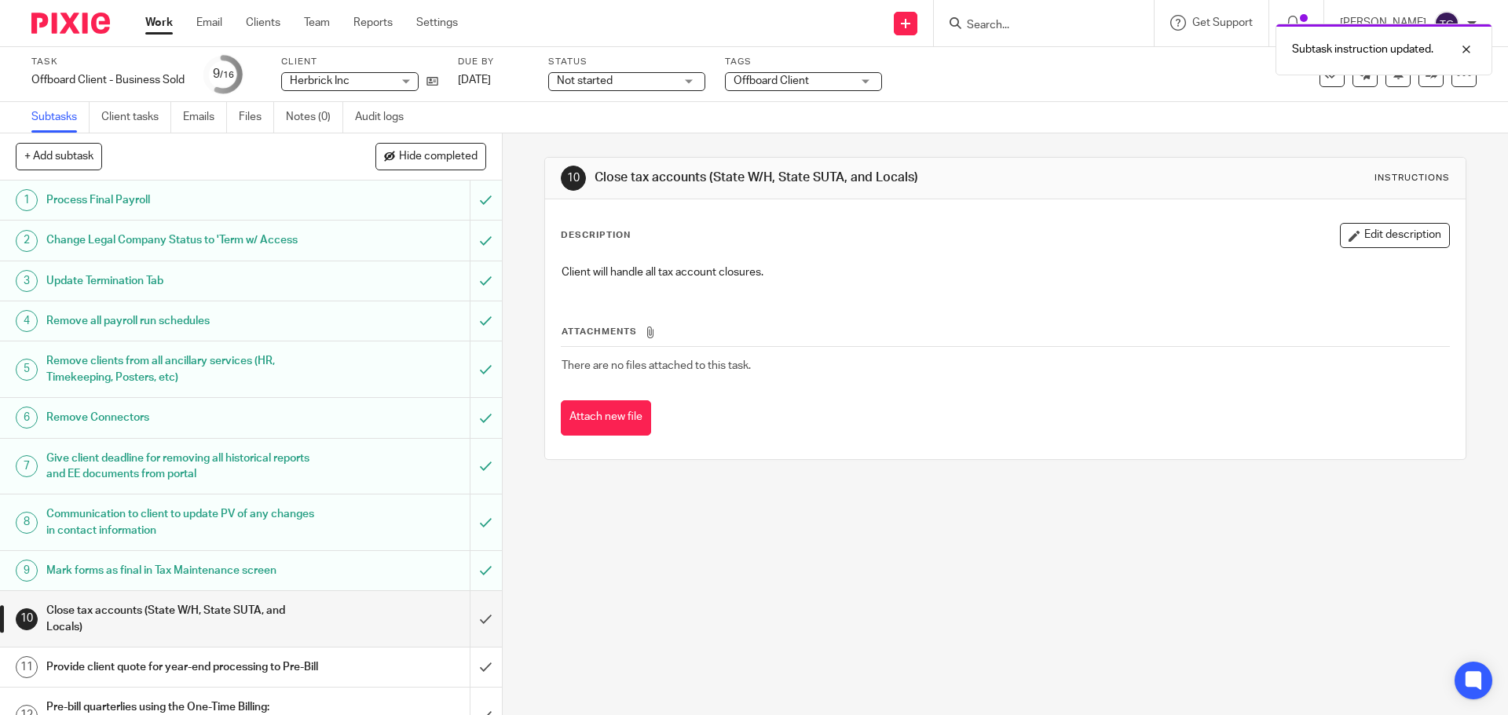
scroll to position [222, 0]
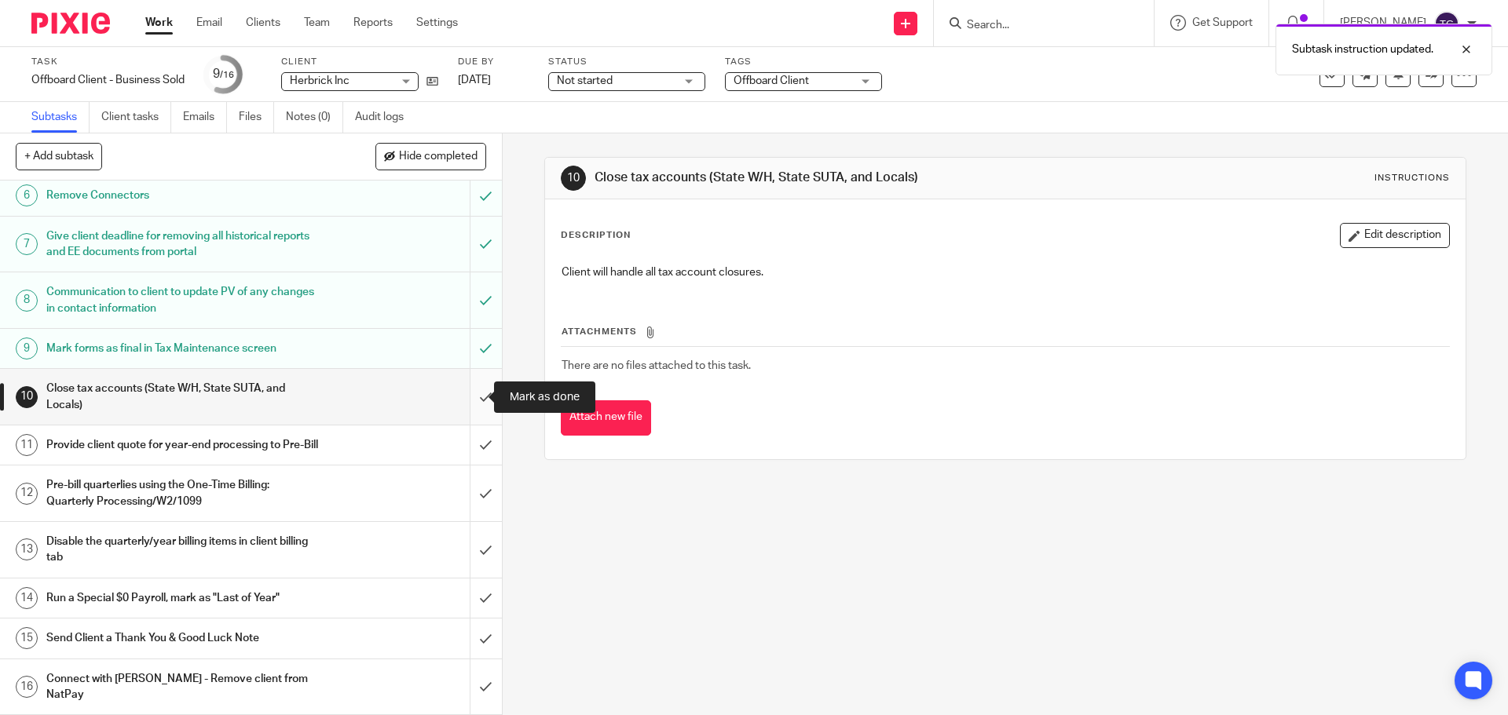
click at [476, 400] on input "submit" at bounding box center [251, 397] width 502 height 56
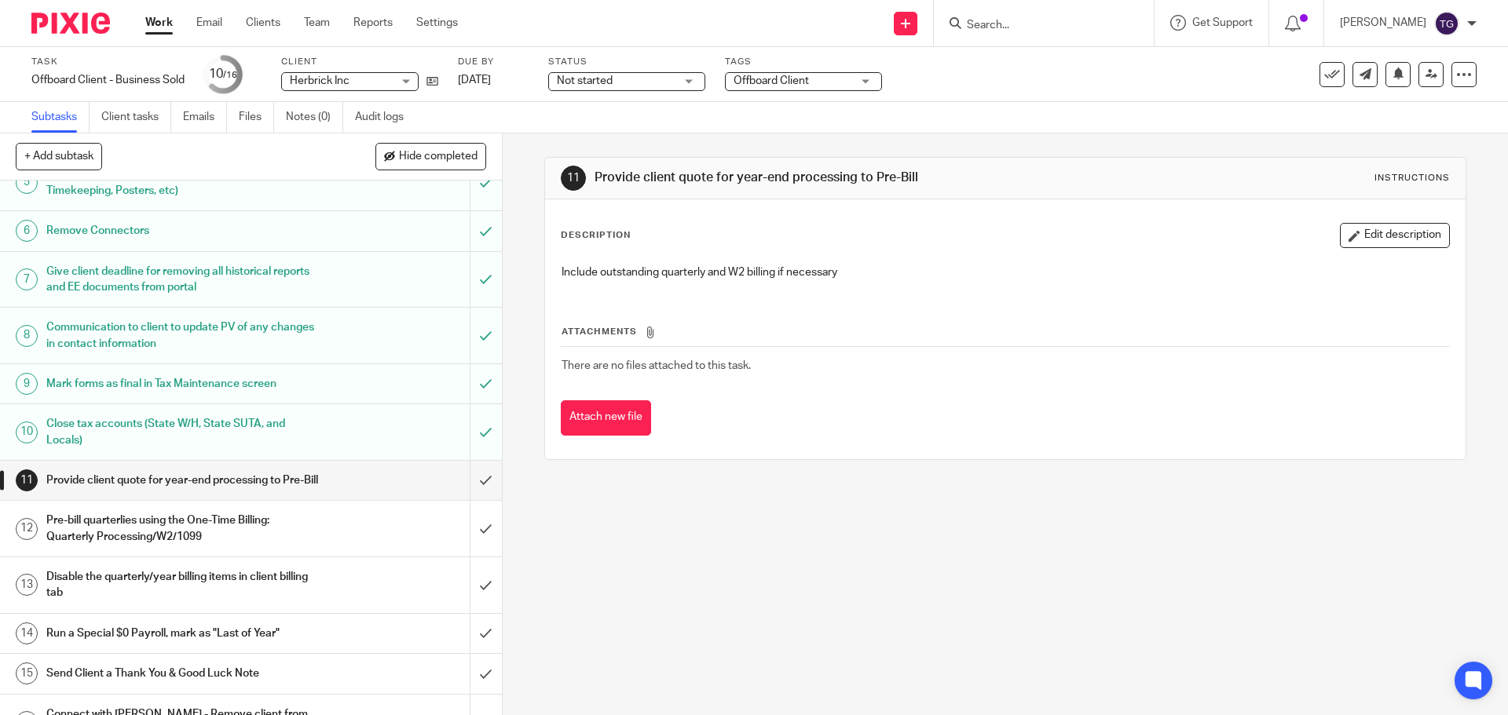
scroll to position [222, 0]
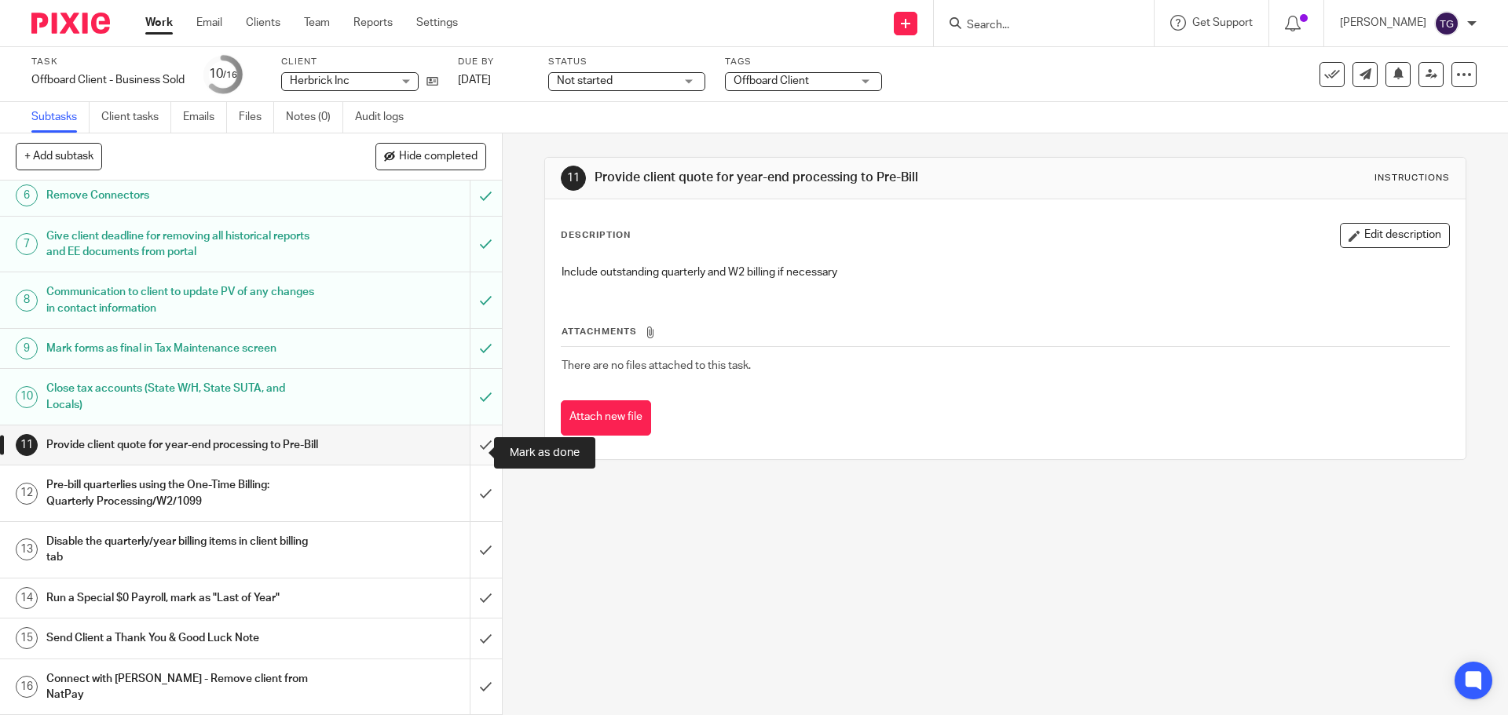
click at [475, 447] on input "submit" at bounding box center [251, 445] width 502 height 39
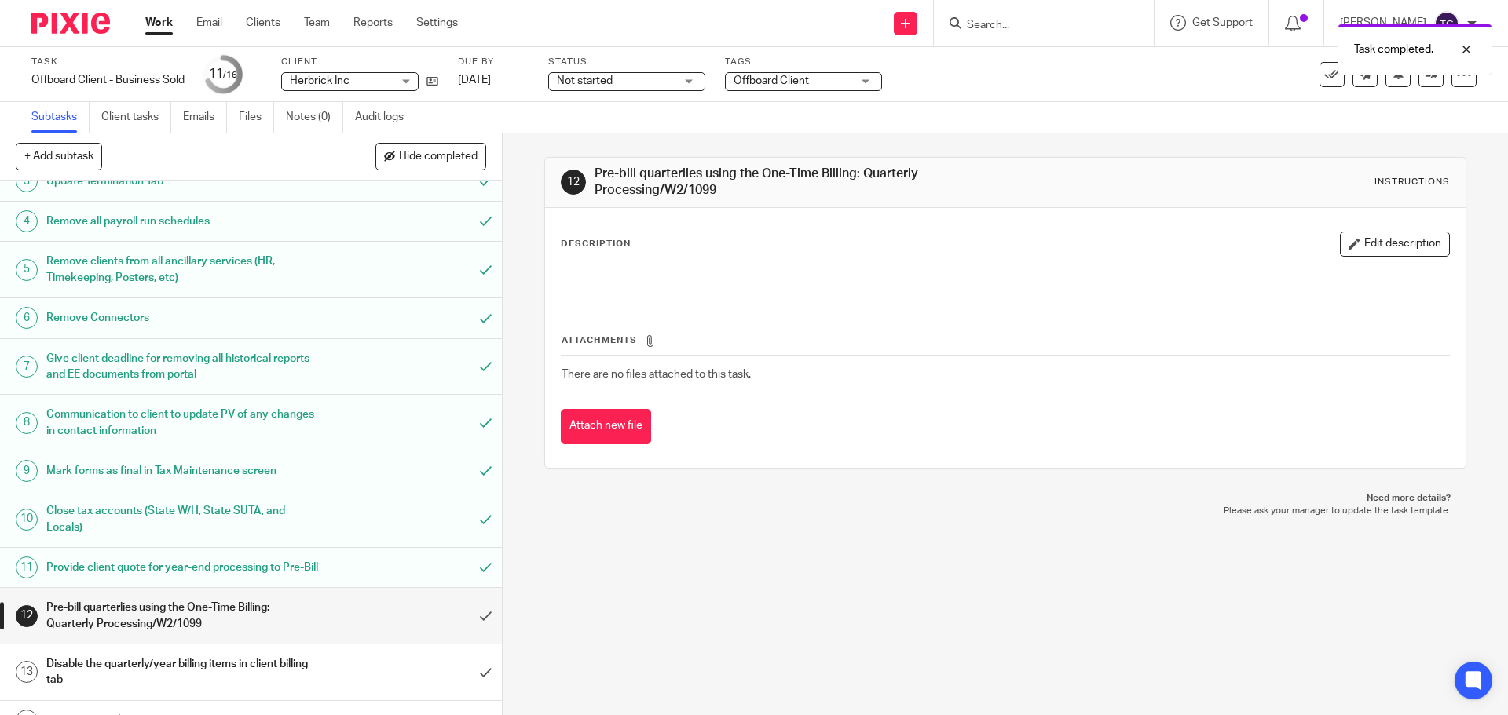
scroll to position [222, 0]
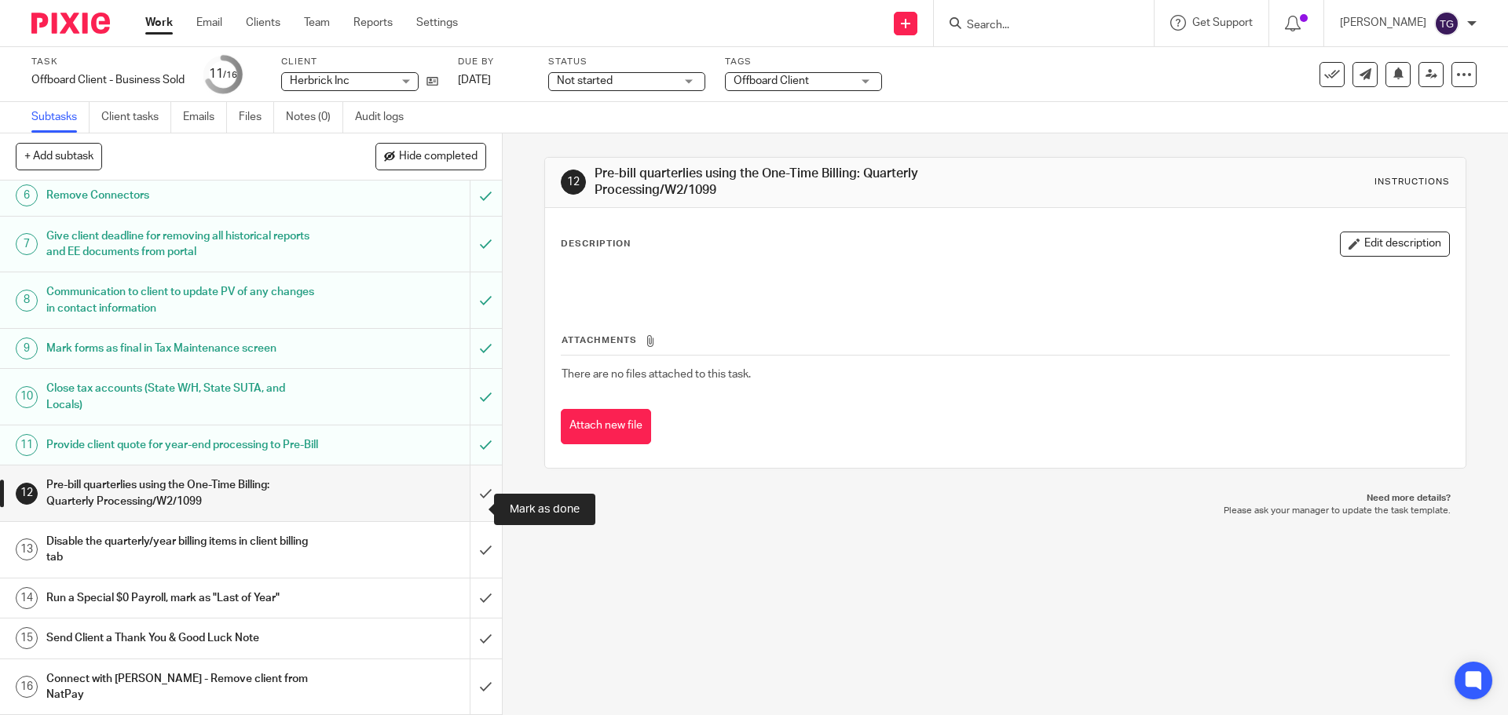
click at [471, 512] on input "submit" at bounding box center [251, 494] width 502 height 56
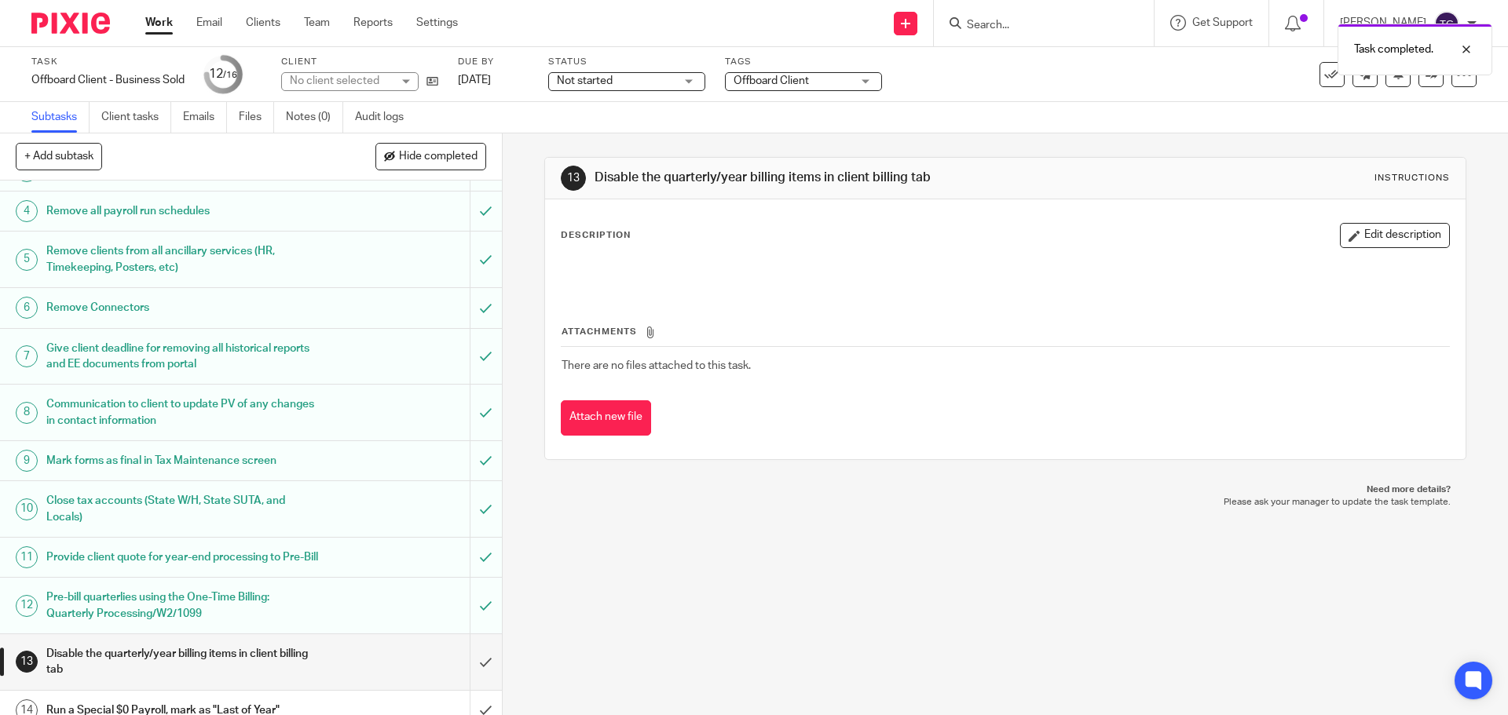
scroll to position [222, 0]
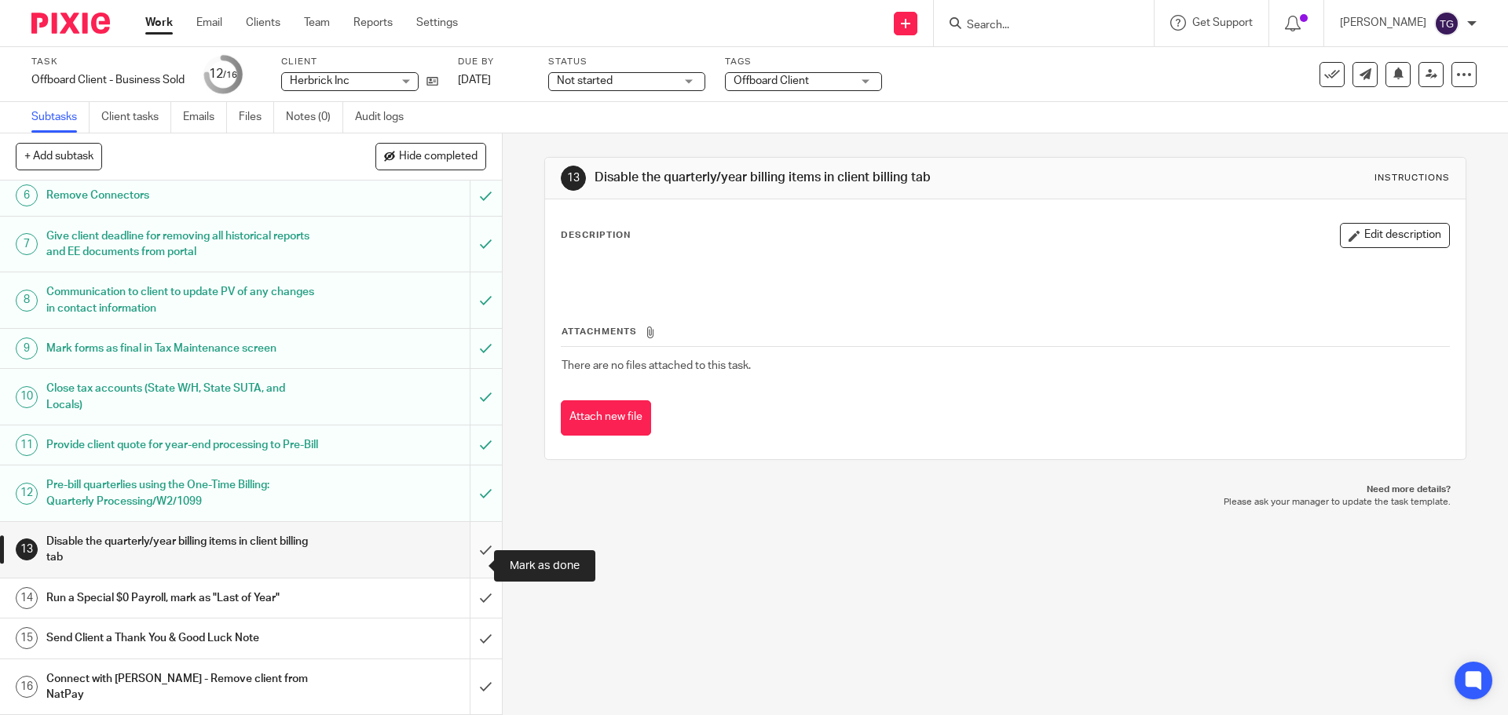
click at [478, 568] on input "submit" at bounding box center [251, 550] width 502 height 56
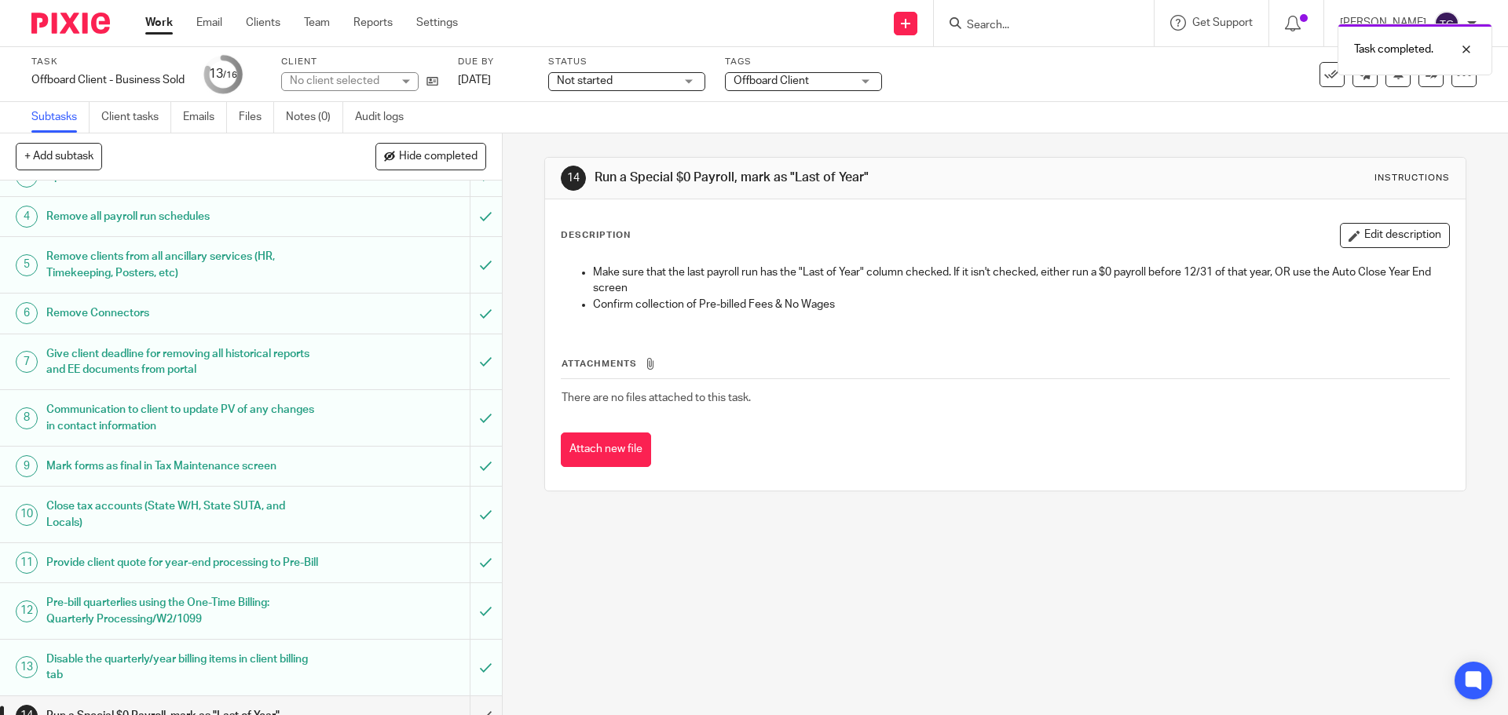
scroll to position [222, 0]
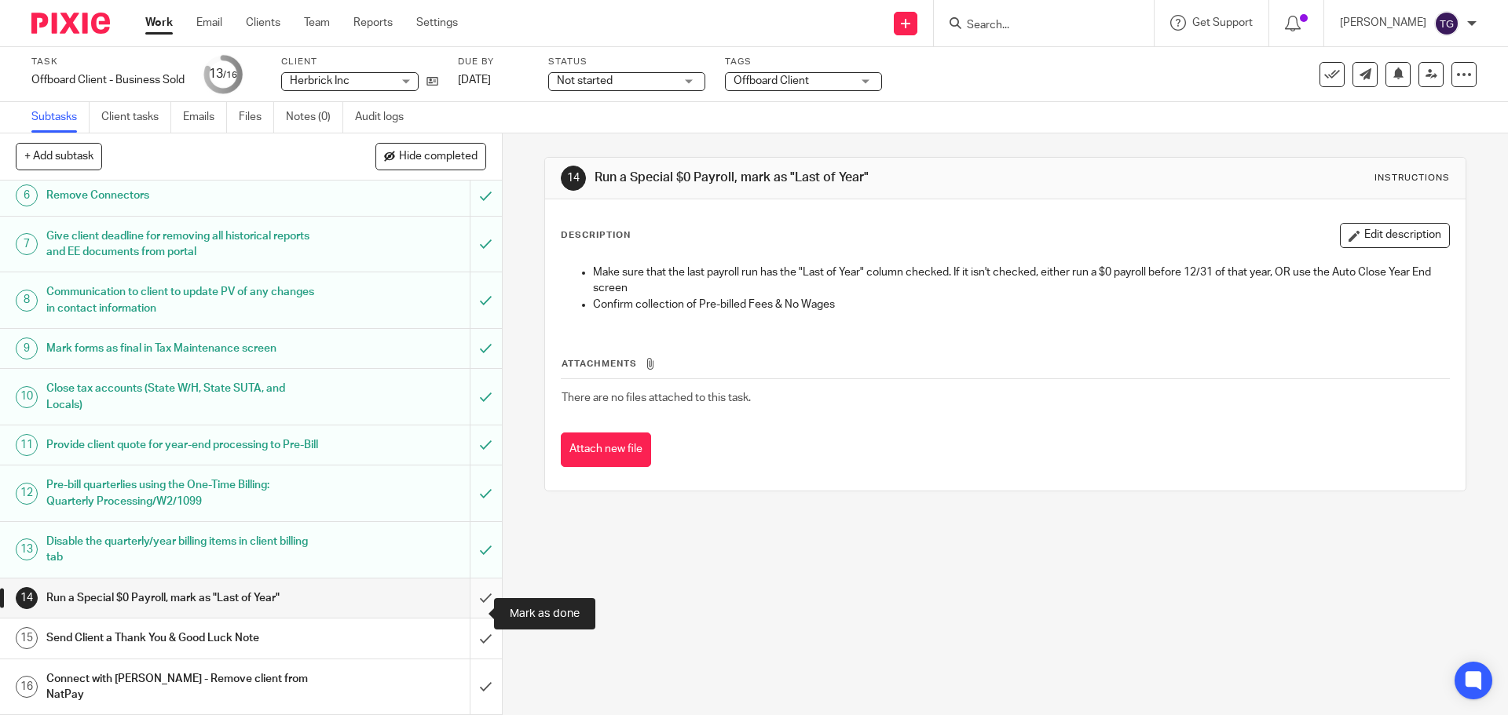
click at [473, 618] on input "submit" at bounding box center [251, 598] width 502 height 39
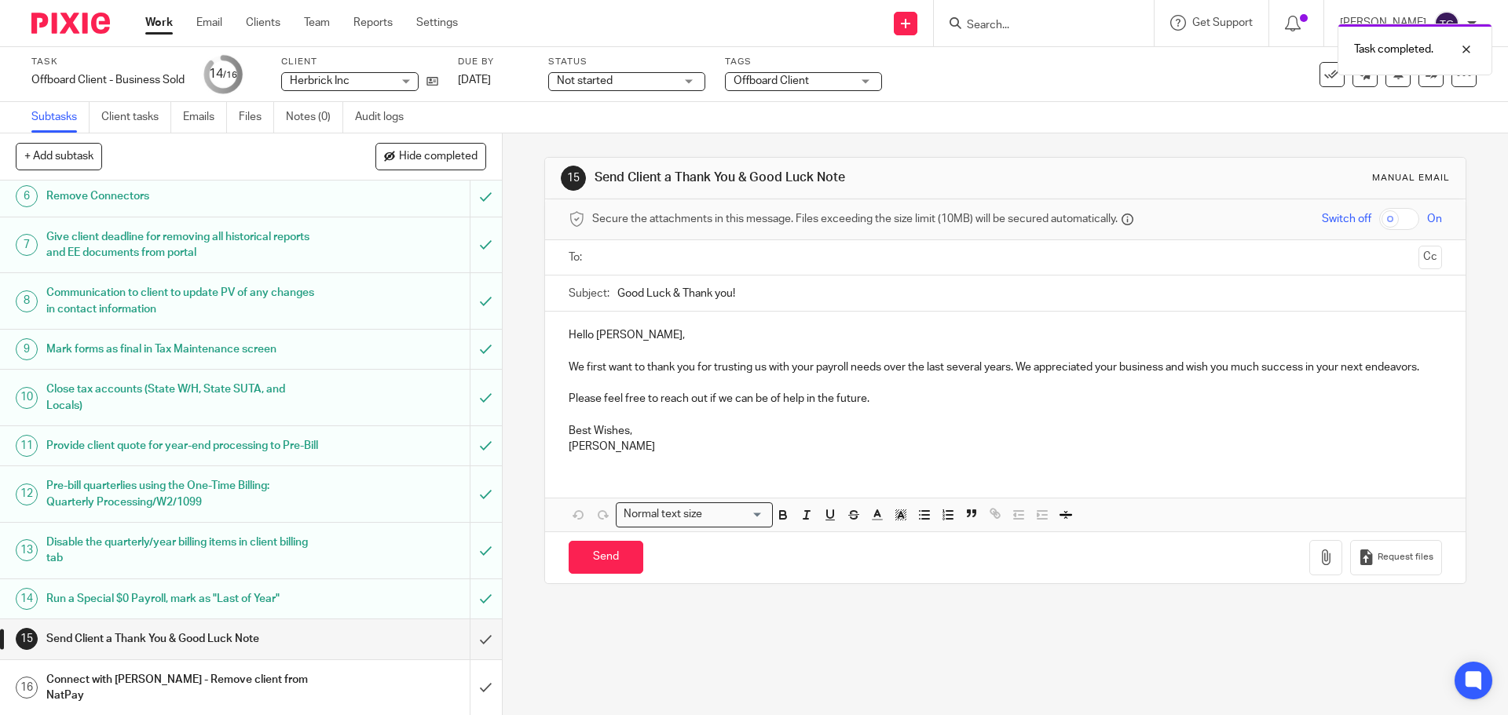
scroll to position [222, 0]
click at [477, 658] on input "submit" at bounding box center [251, 638] width 502 height 39
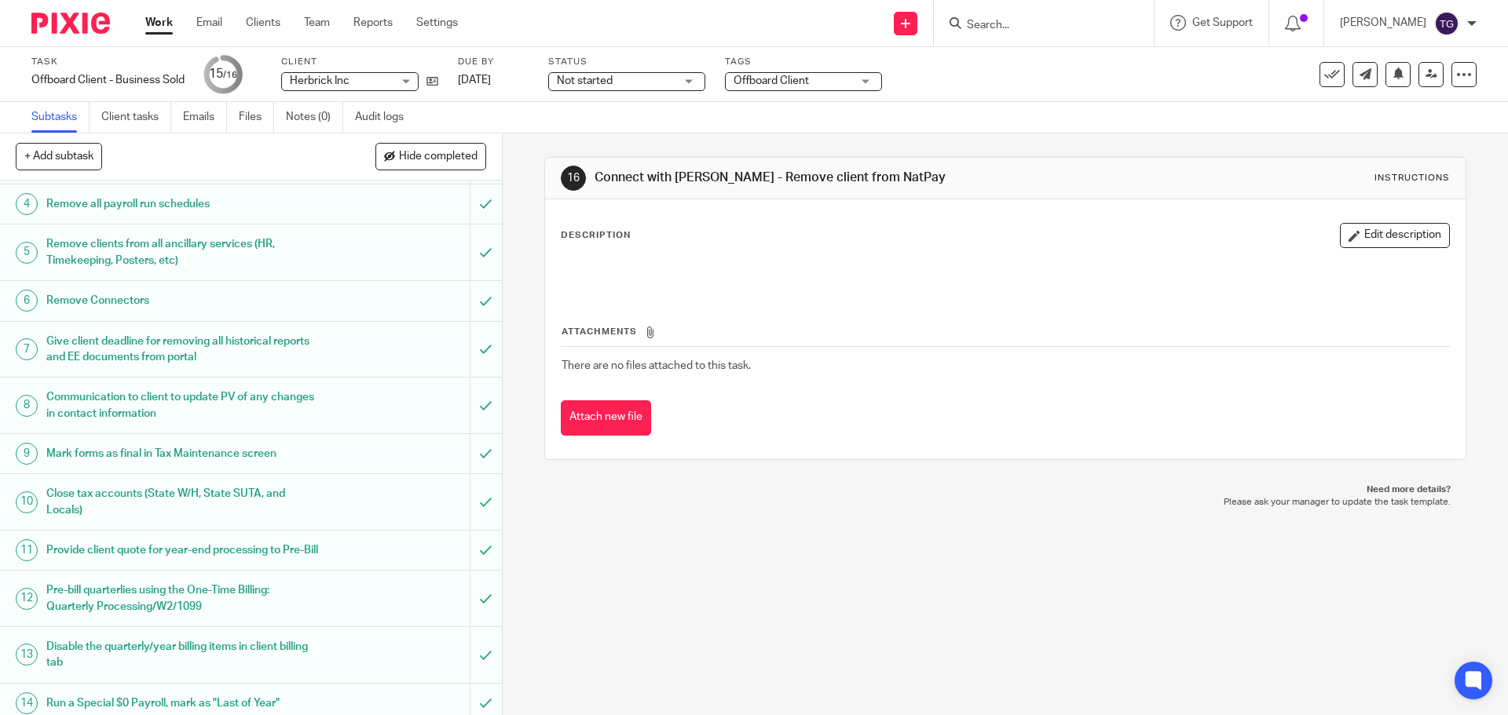
scroll to position [222, 0]
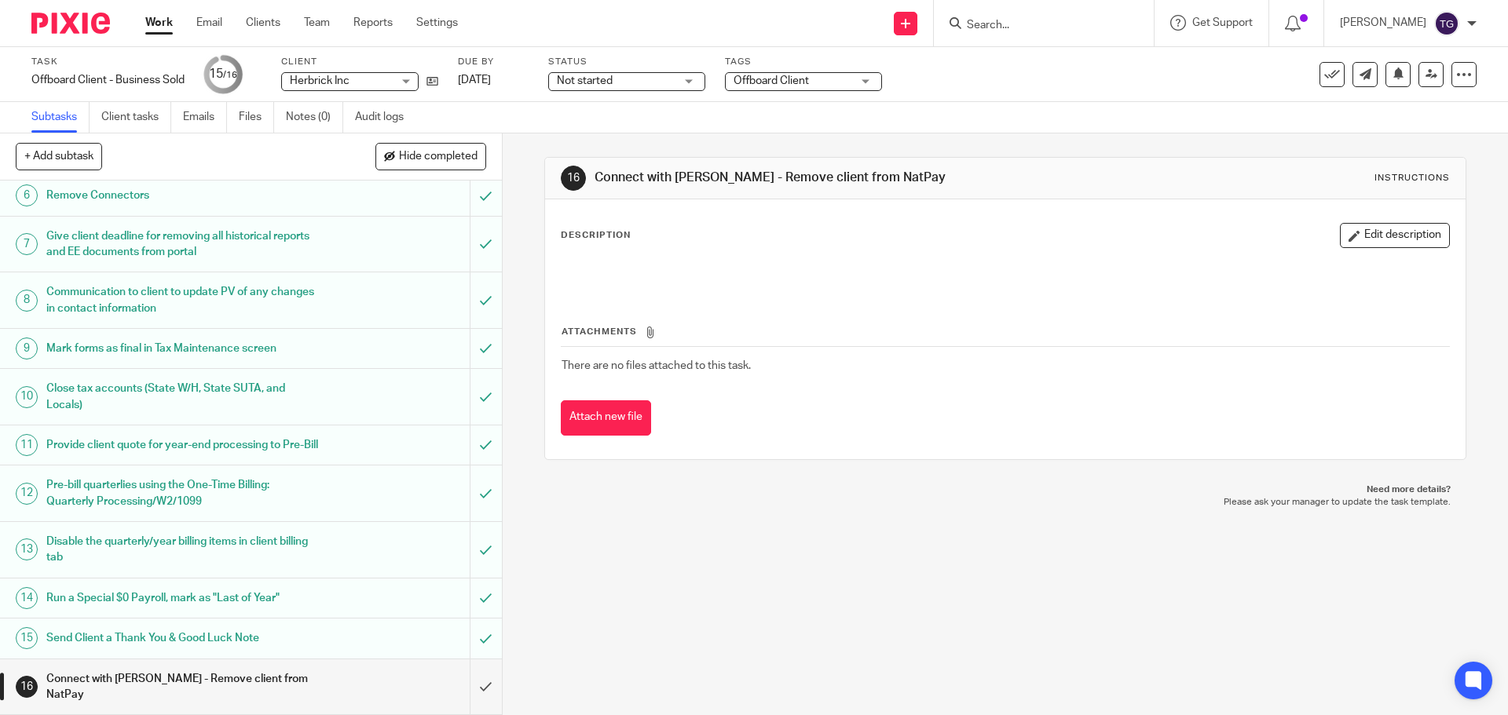
click at [261, 646] on h1 "Send Client a Thank You & Good Luck Note" at bounding box center [182, 639] width 272 height 24
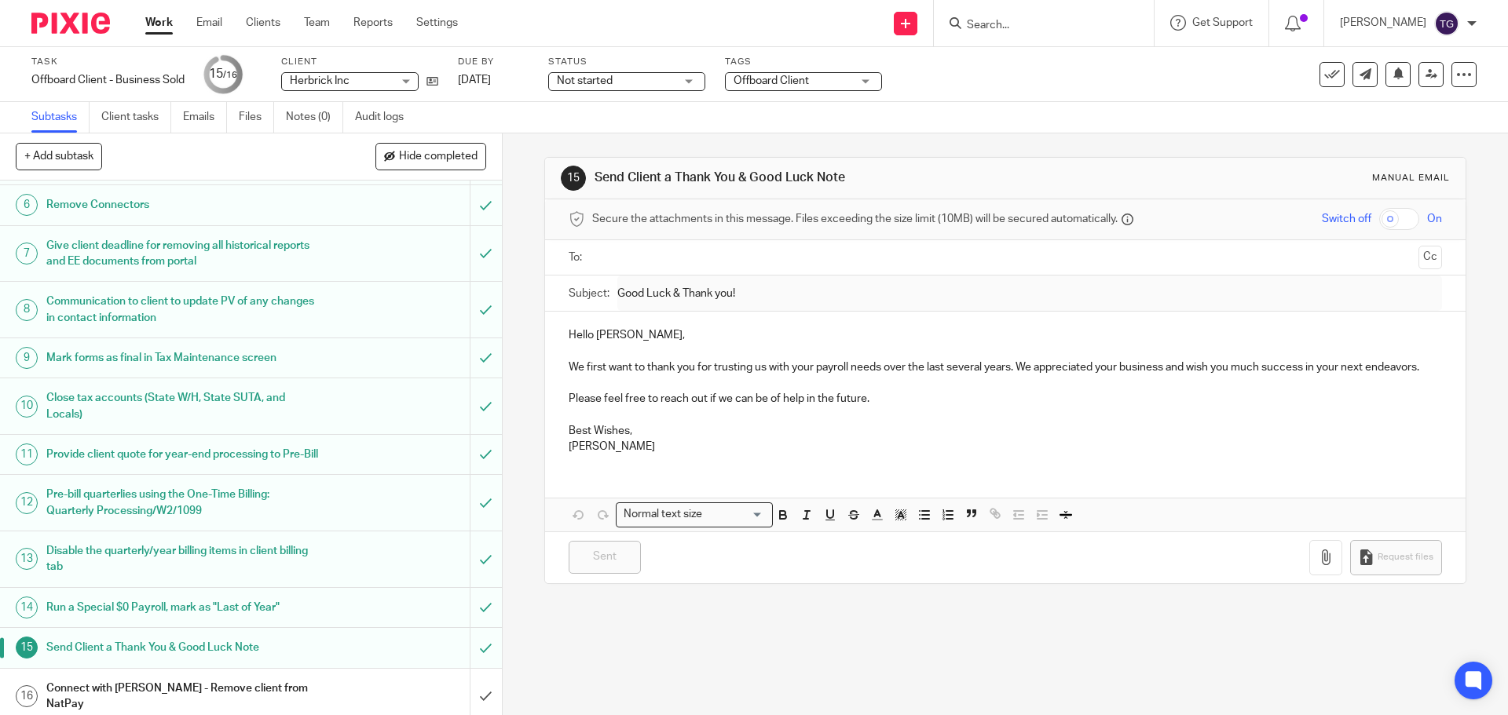
scroll to position [222, 0]
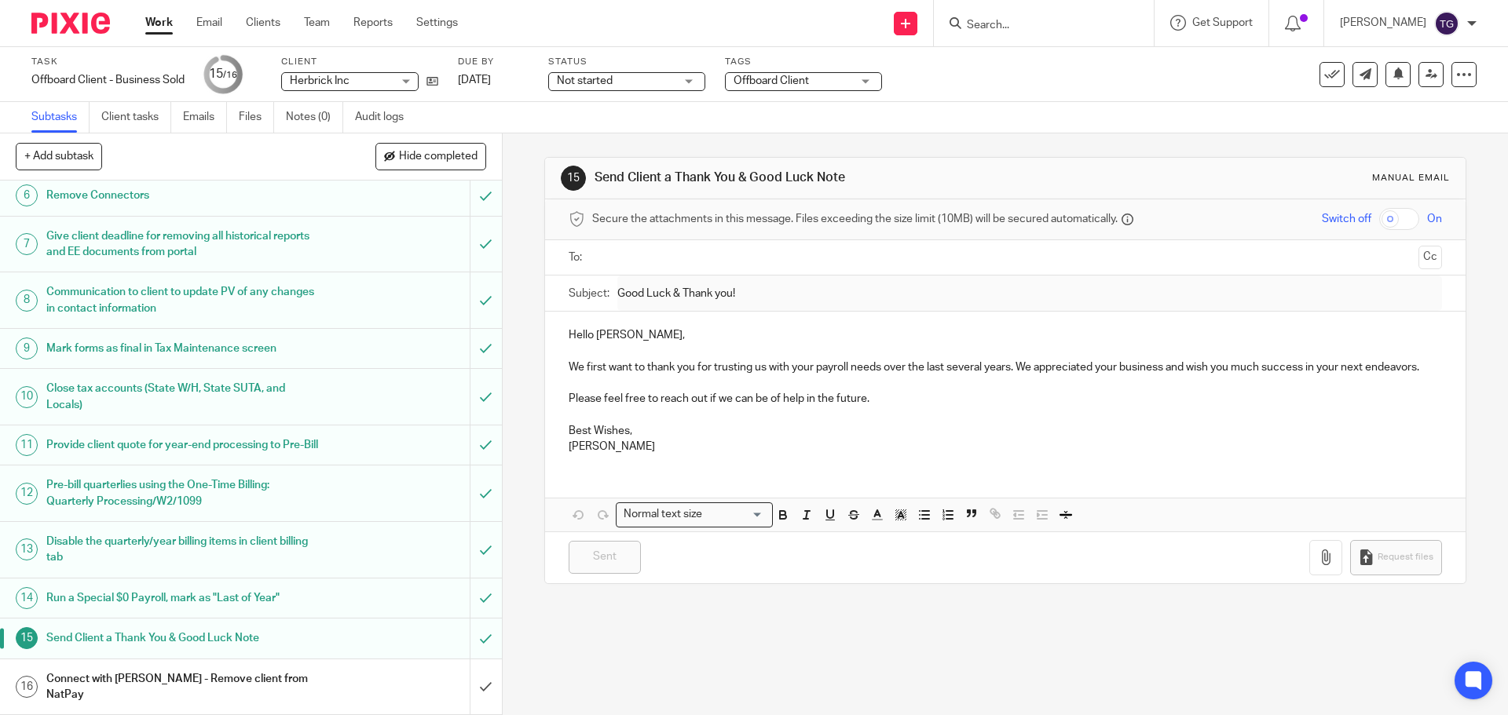
click at [254, 386] on h1 "Close tax accounts (State W/H, State SUTA, and Locals)" at bounding box center [182, 397] width 272 height 40
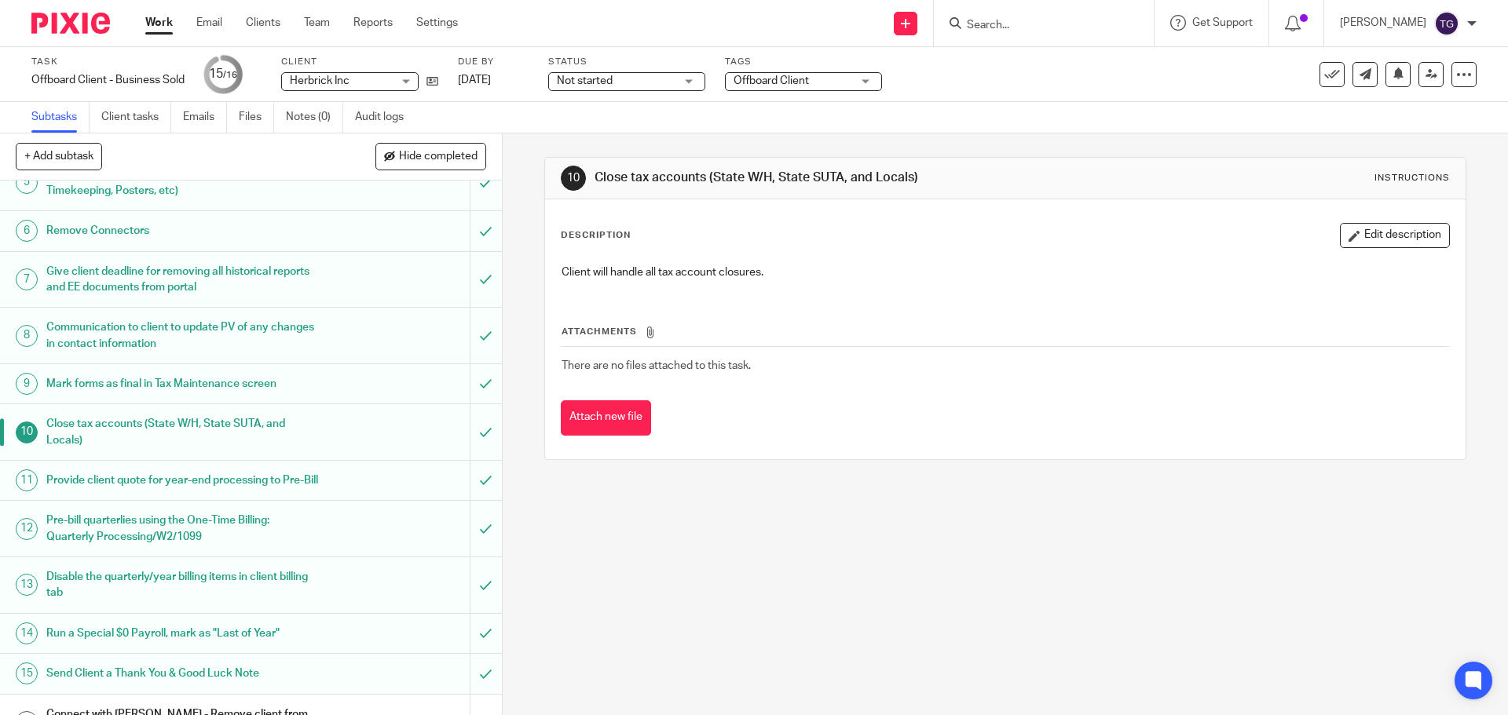
scroll to position [222, 0]
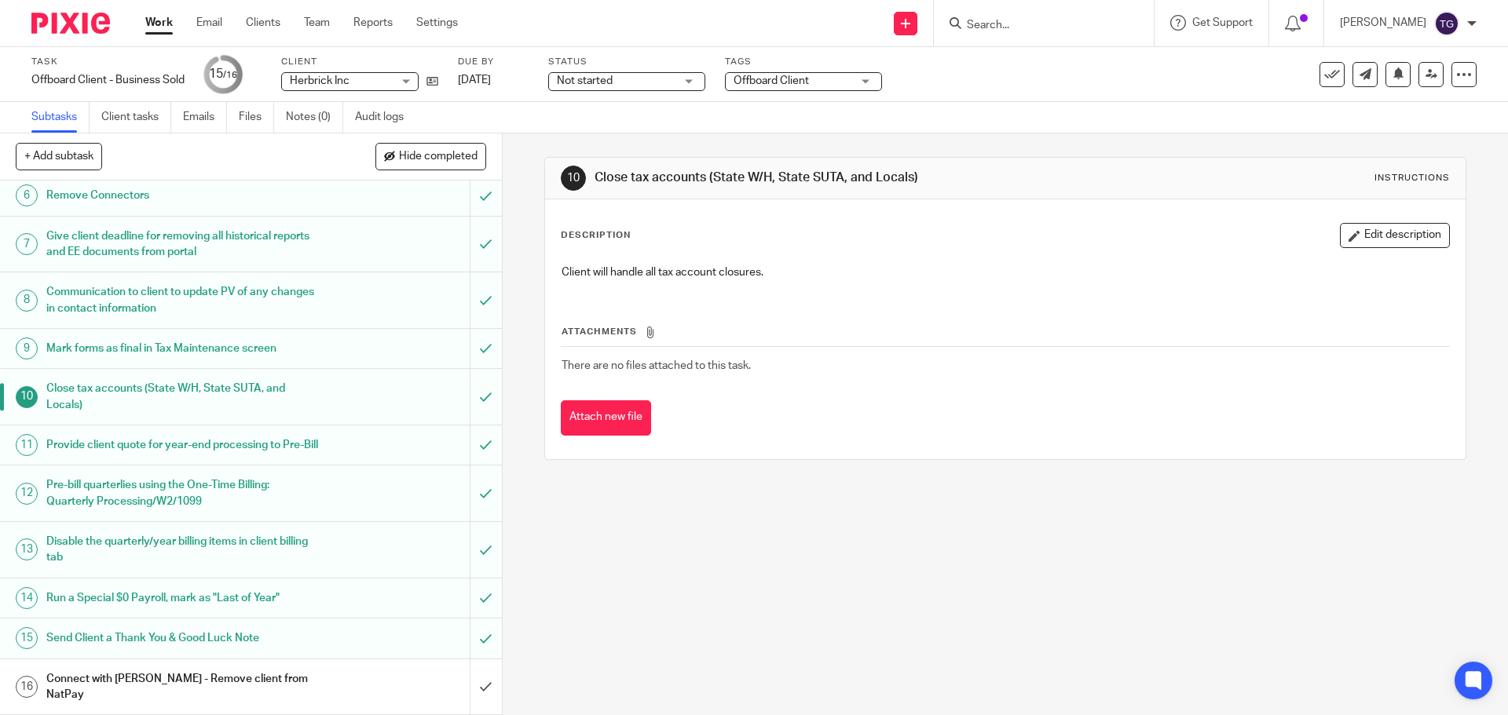
click at [85, 31] on img at bounding box center [70, 23] width 79 height 21
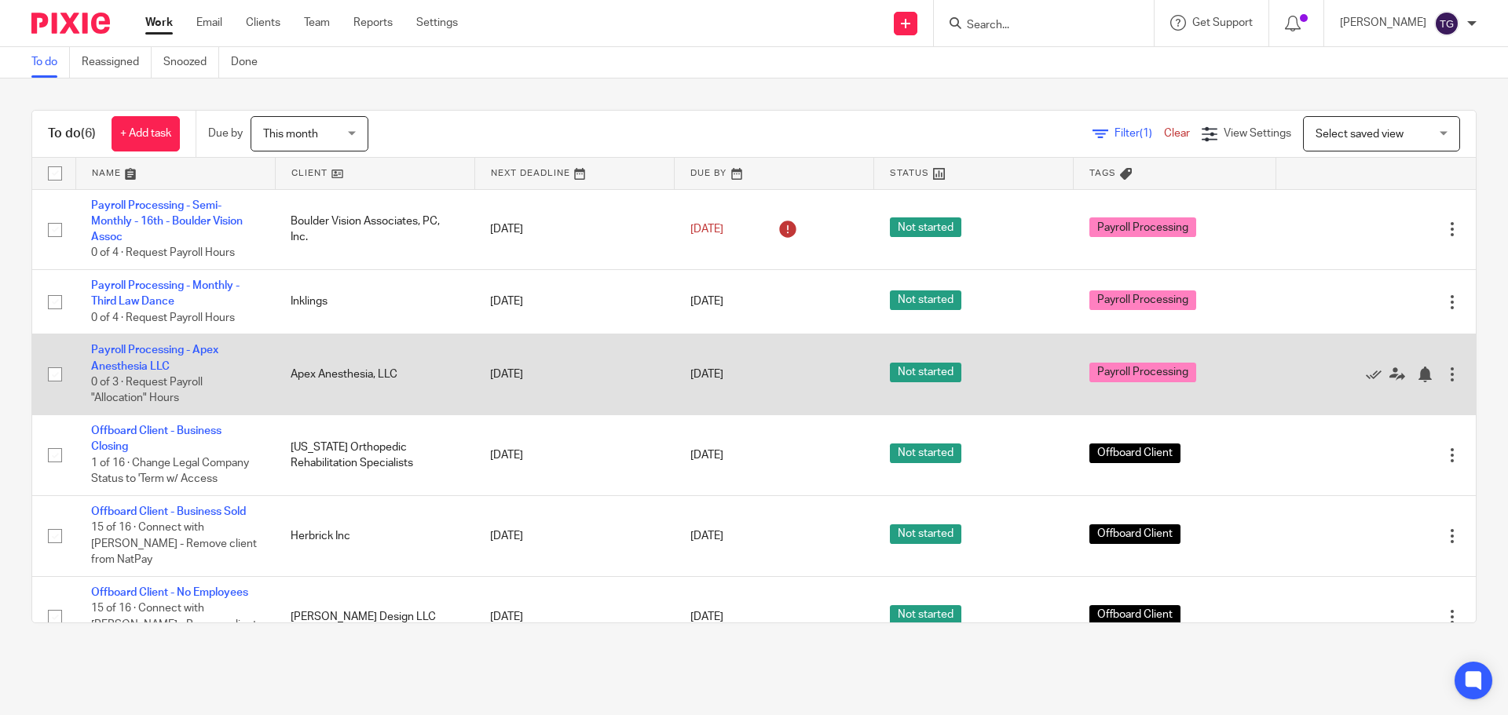
scroll to position [2, 0]
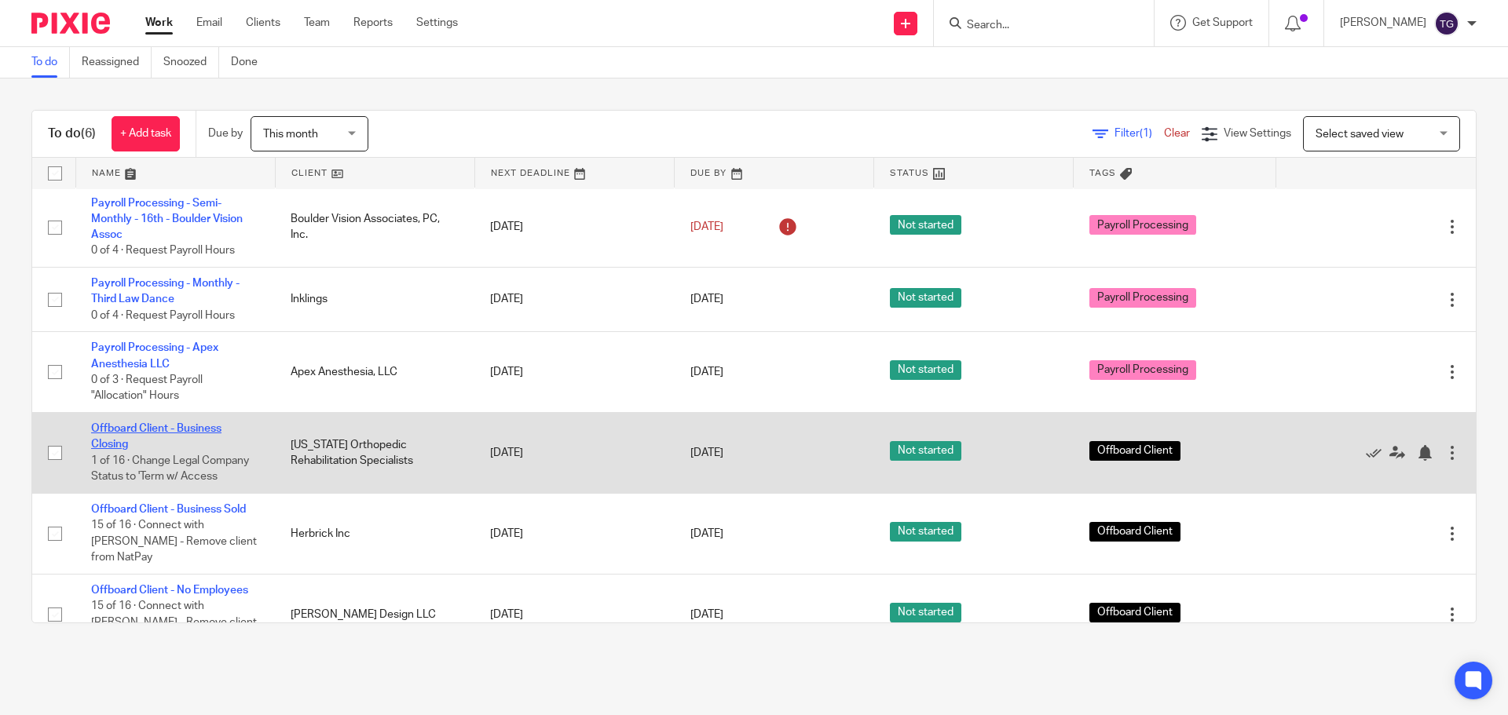
click at [181, 425] on link "Offboard Client - Business Closing" at bounding box center [156, 436] width 130 height 27
